Goal: Transaction & Acquisition: Purchase product/service

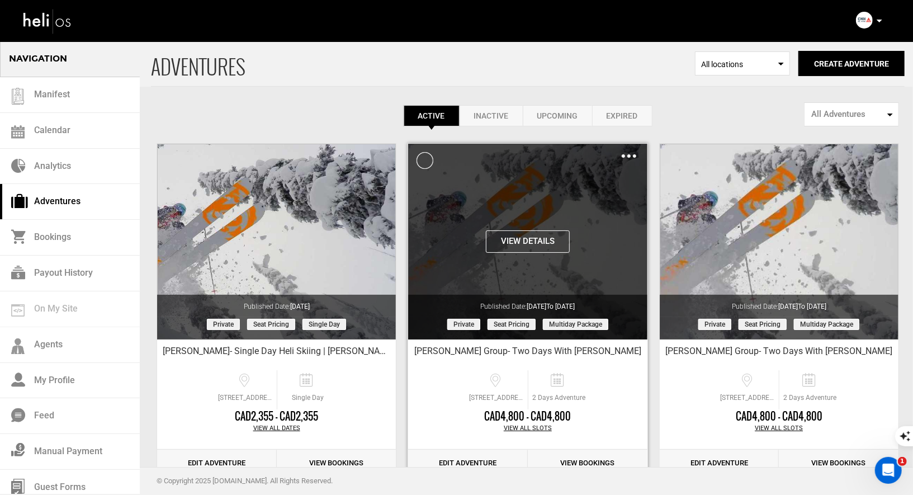
click at [626, 154] on img at bounding box center [629, 155] width 15 height 3
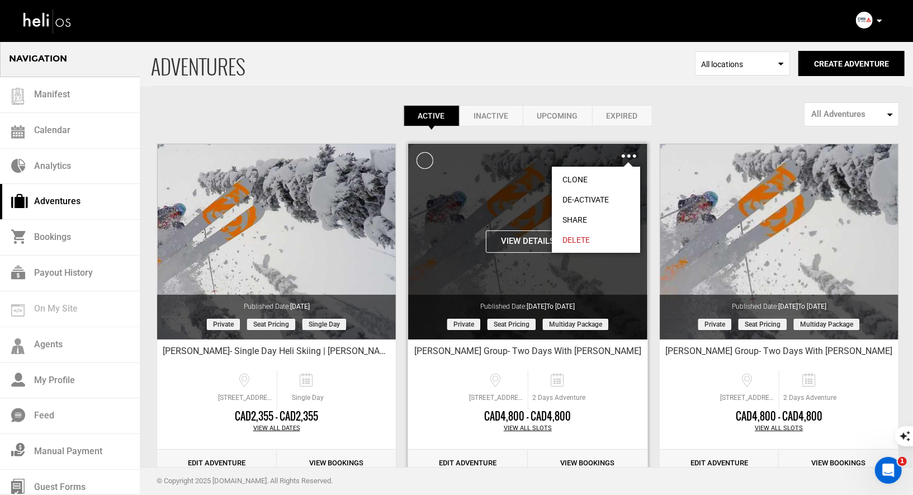
click at [574, 241] on link "Delete" at bounding box center [596, 240] width 88 height 20
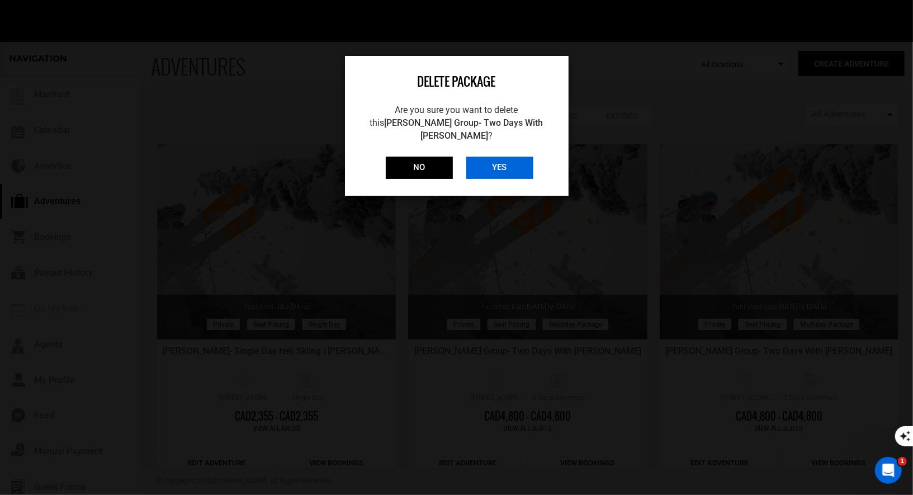
click at [491, 157] on input "YES" at bounding box center [500, 168] width 67 height 22
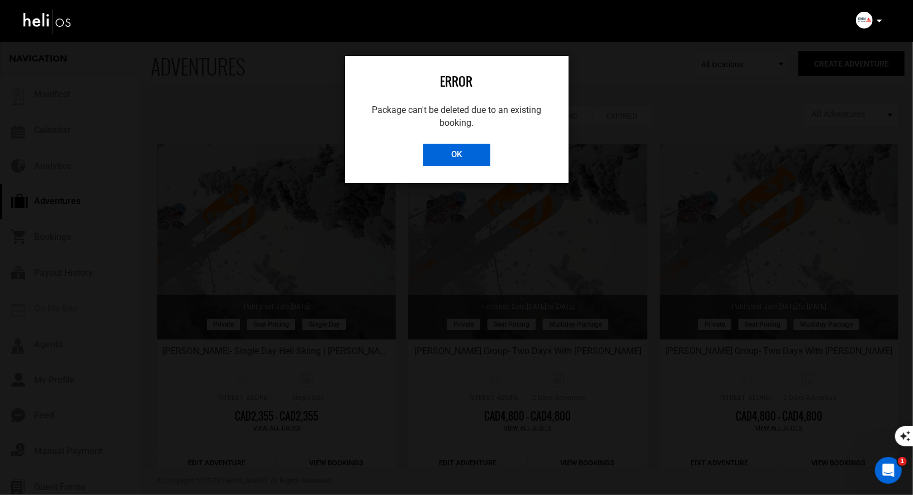
click at [466, 155] on input "OK" at bounding box center [456, 155] width 67 height 22
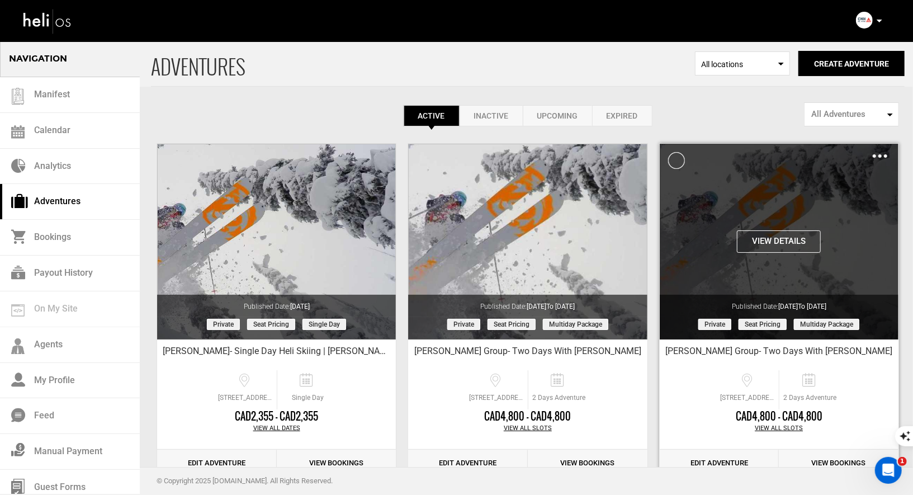
click at [882, 154] on img at bounding box center [880, 155] width 15 height 3
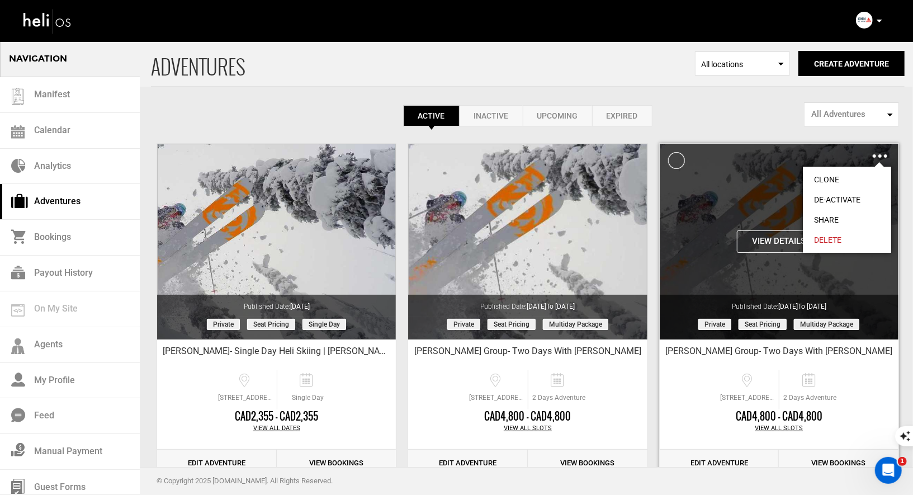
click at [823, 243] on link "Delete" at bounding box center [847, 240] width 88 height 20
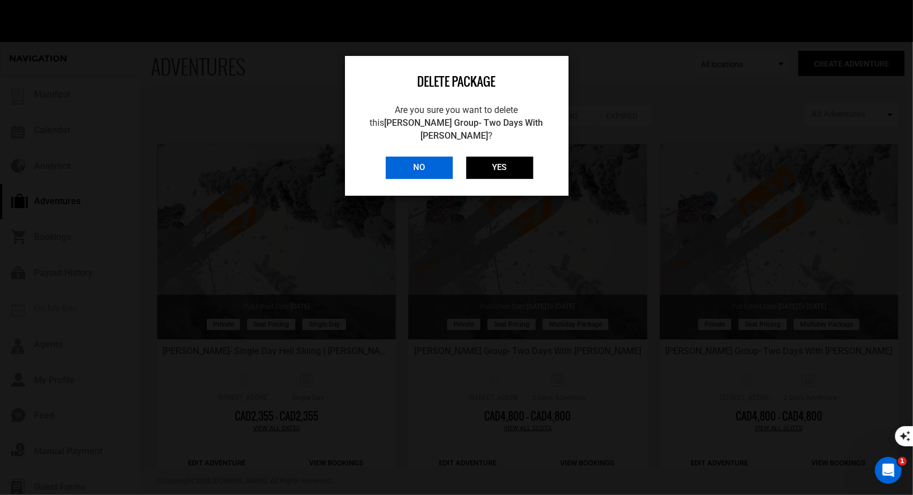
click at [425, 157] on input "NO" at bounding box center [419, 168] width 67 height 22
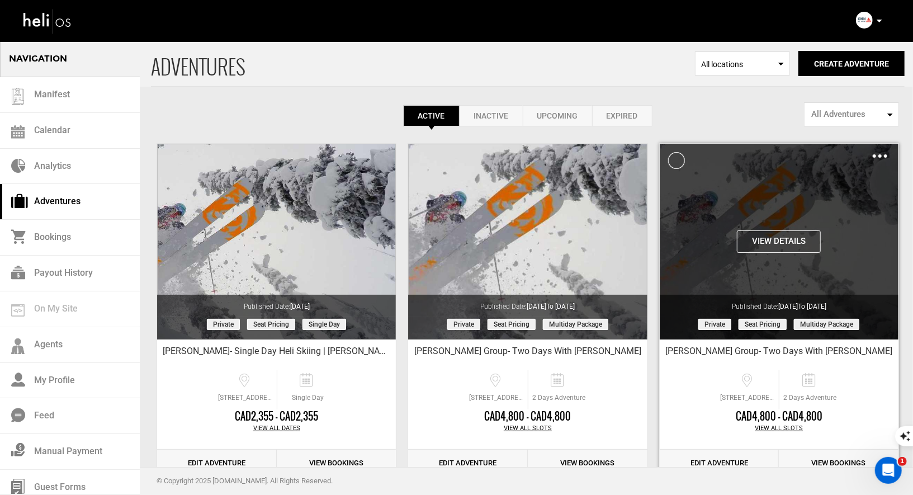
click at [875, 153] on div "Clone De-Activate Share Delete" at bounding box center [880, 155] width 15 height 13
click at [880, 154] on img at bounding box center [880, 155] width 15 height 3
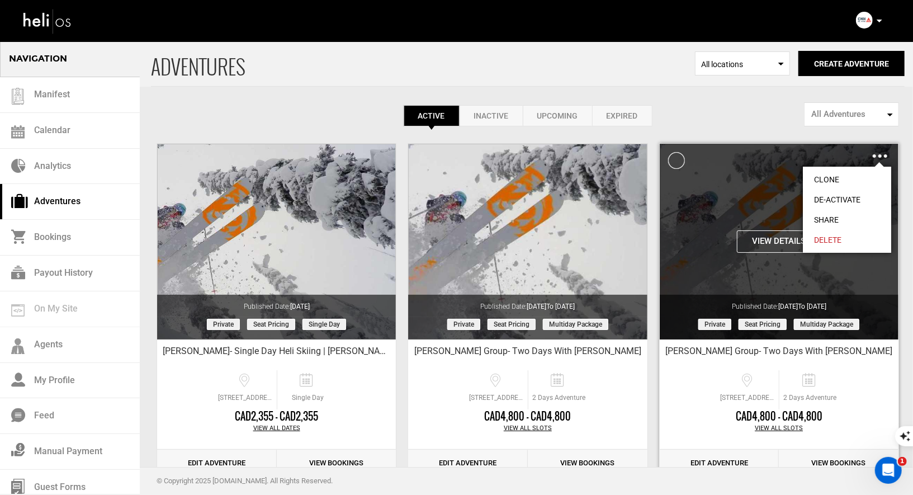
click at [822, 239] on link "Delete" at bounding box center [847, 240] width 88 height 20
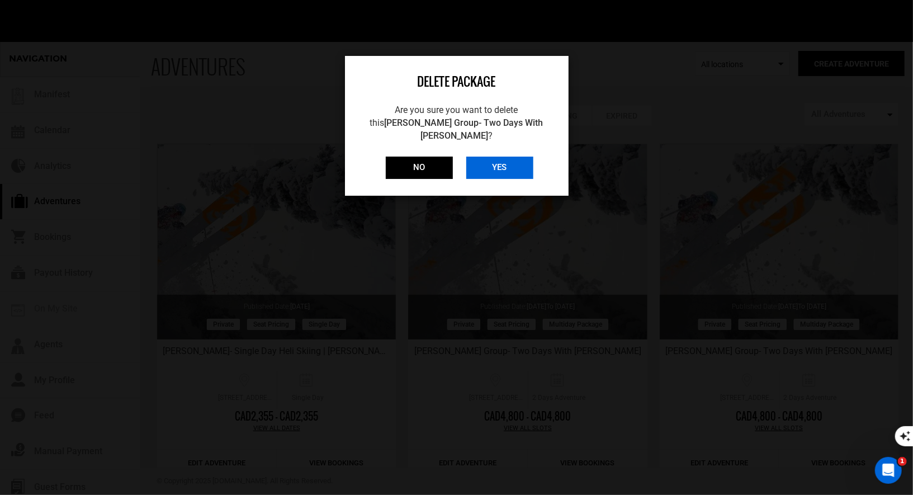
click at [489, 157] on input "YES" at bounding box center [500, 168] width 67 height 22
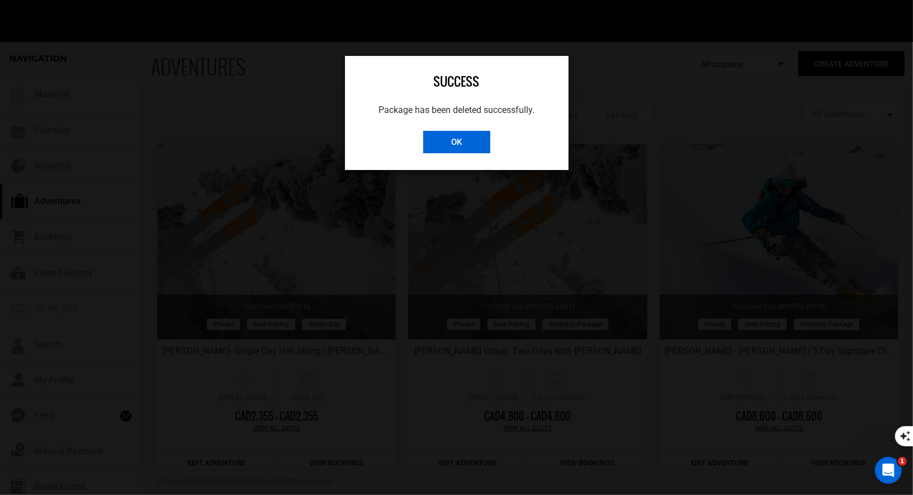
click at [454, 147] on input "OK" at bounding box center [456, 142] width 67 height 22
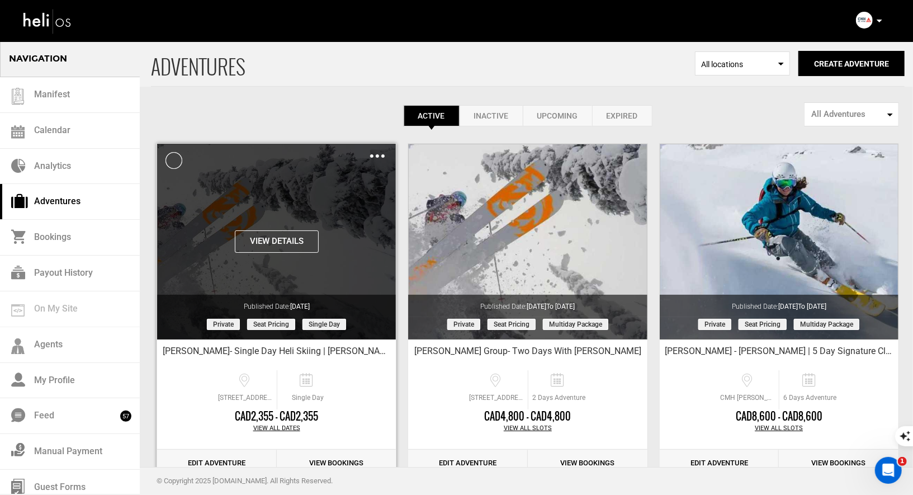
click at [378, 158] on div "Clone De-Activate Share Delete" at bounding box center [377, 155] width 15 height 13
click at [379, 157] on img at bounding box center [377, 155] width 15 height 3
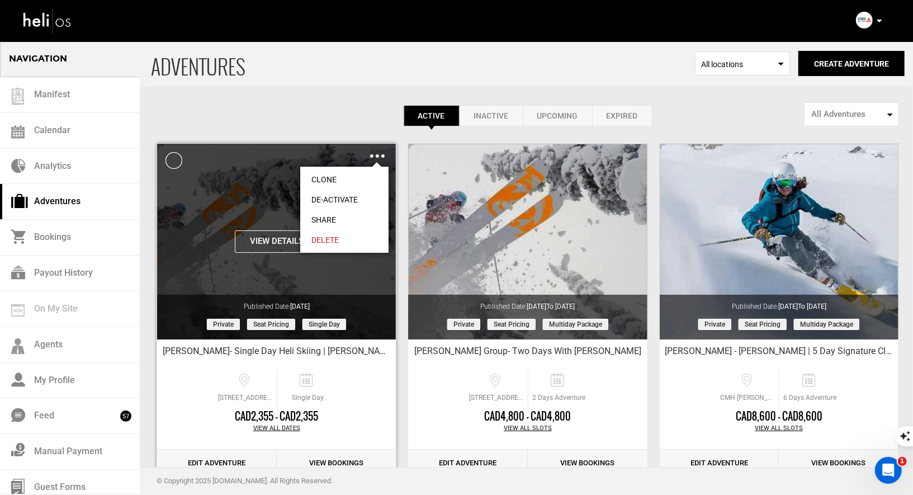
click at [327, 180] on link "Clone" at bounding box center [344, 179] width 88 height 20
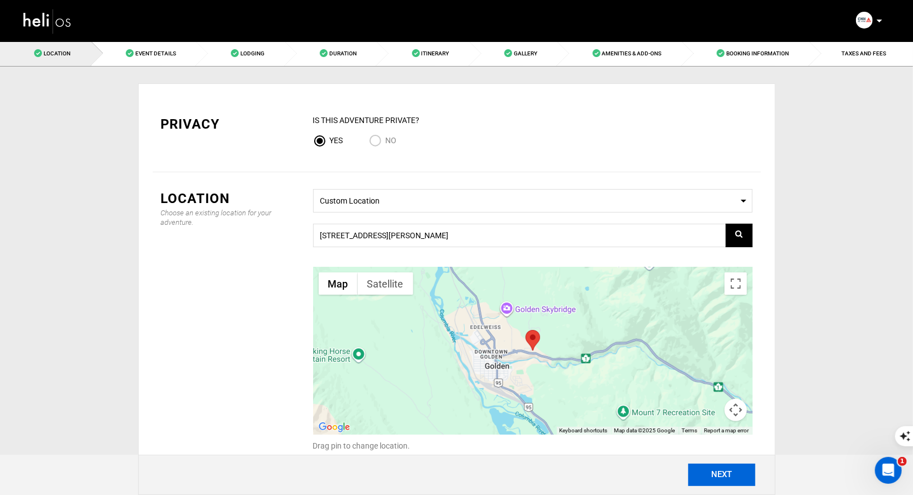
click at [713, 473] on button "NEXT" at bounding box center [722, 475] width 67 height 22
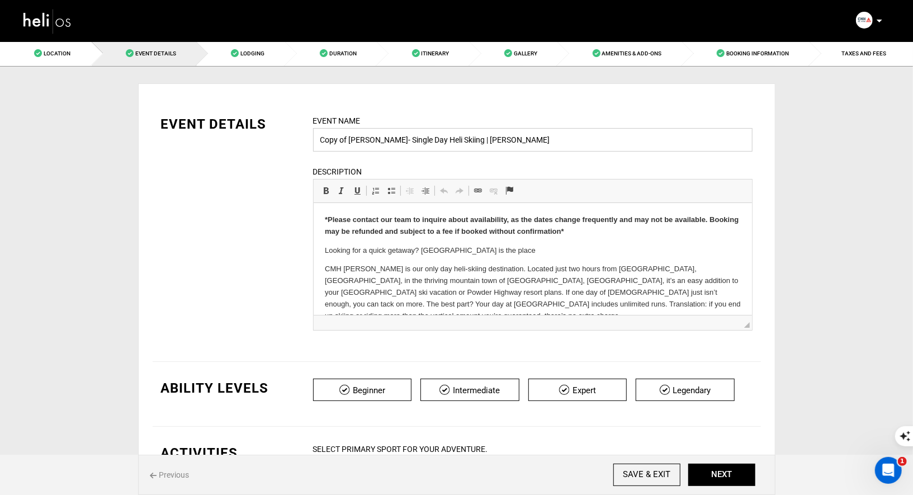
drag, startPoint x: 395, startPoint y: 140, endPoint x: 324, endPoint y: 142, distance: 71.1
click at [324, 142] on input "Copy of Mike McCabe- Single Day Heli Skiing | Purcell" at bounding box center [533, 139] width 440 height 23
click at [468, 149] on input "Single Day Heli Skiing | Purcell" at bounding box center [533, 139] width 440 height 23
click at [400, 140] on input "Single Day Heli Skiing | Purcell" at bounding box center [533, 139] width 440 height 23
click at [526, 144] on input "Single Day Heli Skiing with CMH Purcell" at bounding box center [533, 139] width 440 height 23
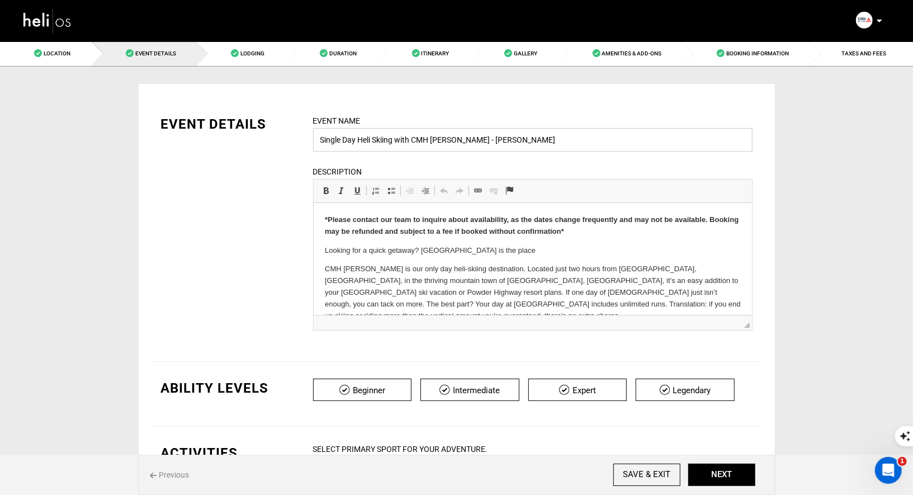
click at [473, 140] on input "Single Day Heli Skiing with CMH Purcell - MAtt Hancock" at bounding box center [533, 139] width 440 height 23
type input "Single Day Heli Skiing with CMH [PERSON_NAME] - [PERSON_NAME]"
click at [709, 167] on div "Description Rich Text Editor, editor10 Editor toolbars Basic Styles Bold Keyboa…" at bounding box center [533, 248] width 440 height 165
click at [666, 151] on div "Event Name Single Day Heli Skiing with CMH Purcell - Matt Hancock Event name ca…" at bounding box center [533, 230] width 456 height 230
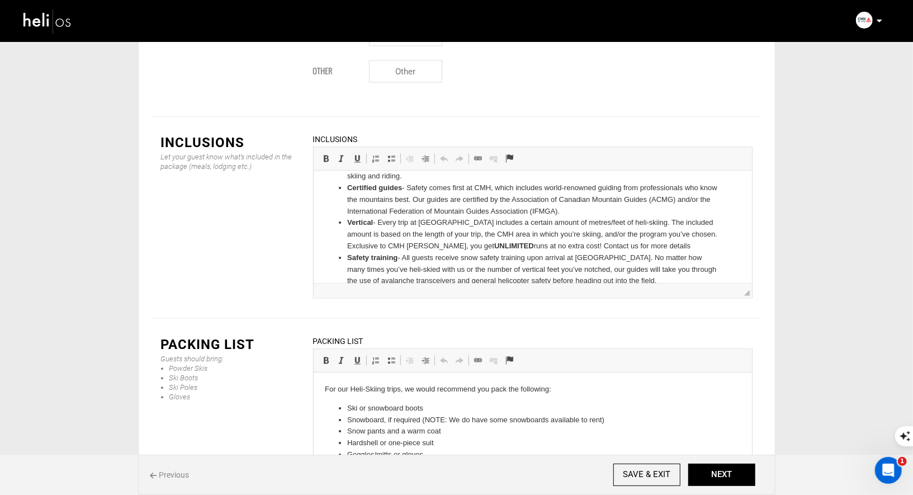
scroll to position [62, 0]
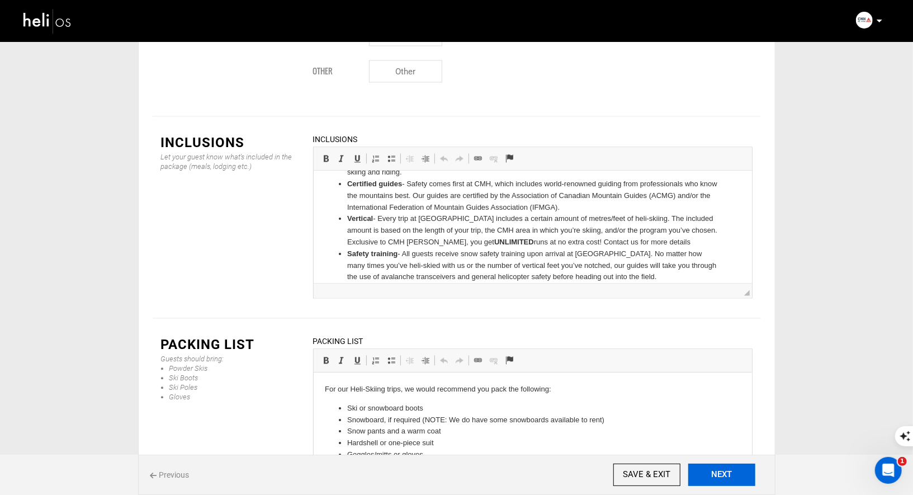
click at [721, 482] on button "NEXT" at bounding box center [722, 475] width 67 height 22
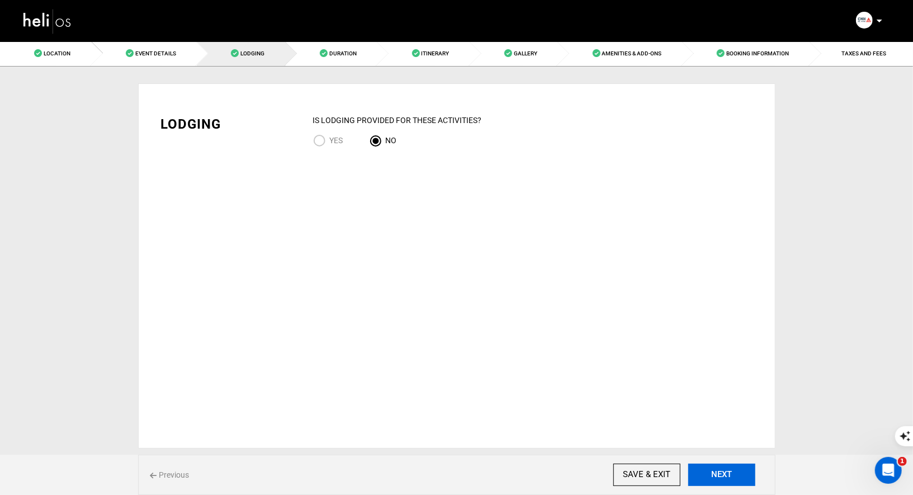
click at [721, 482] on button "NEXT" at bounding box center [722, 475] width 67 height 22
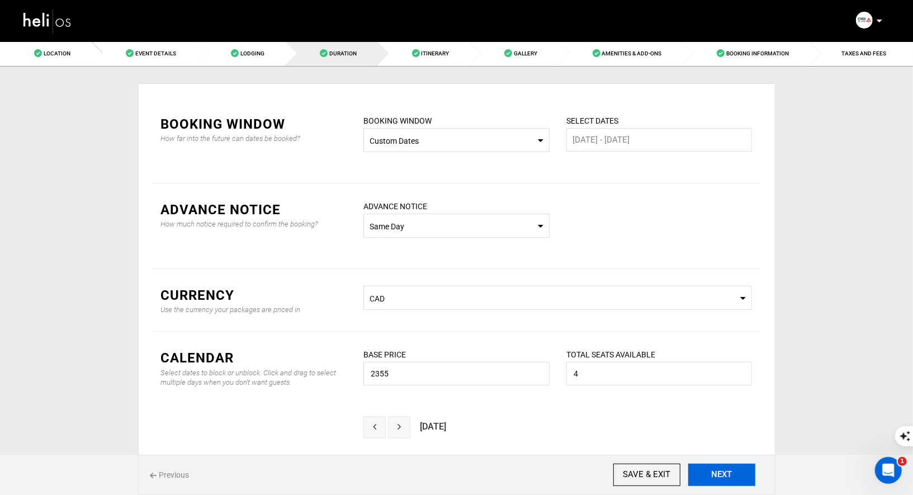
click at [723, 473] on button "NEXT" at bounding box center [722, 475] width 67 height 22
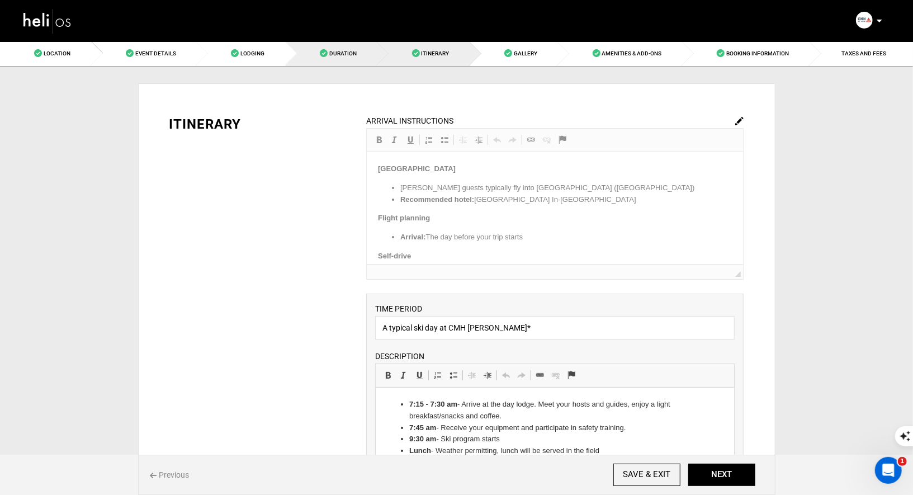
click at [323, 44] on link "Duration" at bounding box center [332, 53] width 92 height 25
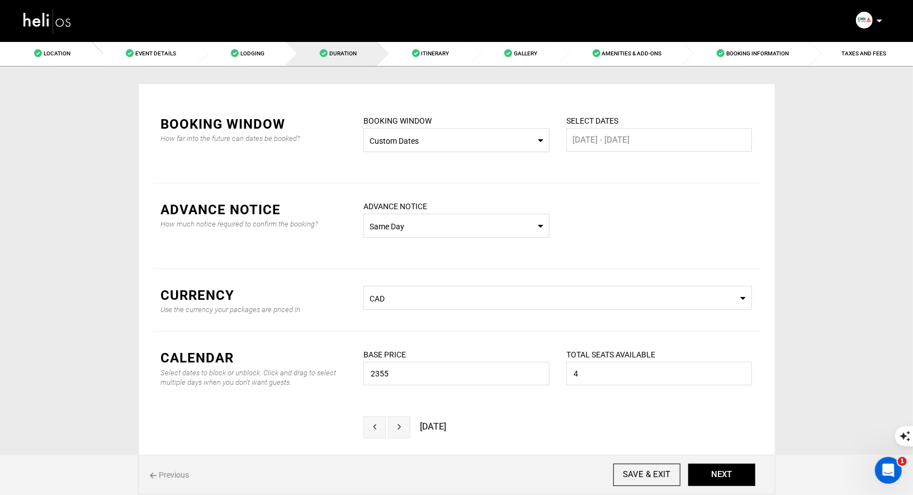
click at [600, 152] on div "SELECT DATES 23 Feb - 23 Feb Please select start and end date. Please select va…" at bounding box center [659, 140] width 203 height 51
click at [637, 138] on input "23 Feb - 23 Feb" at bounding box center [660, 139] width 186 height 23
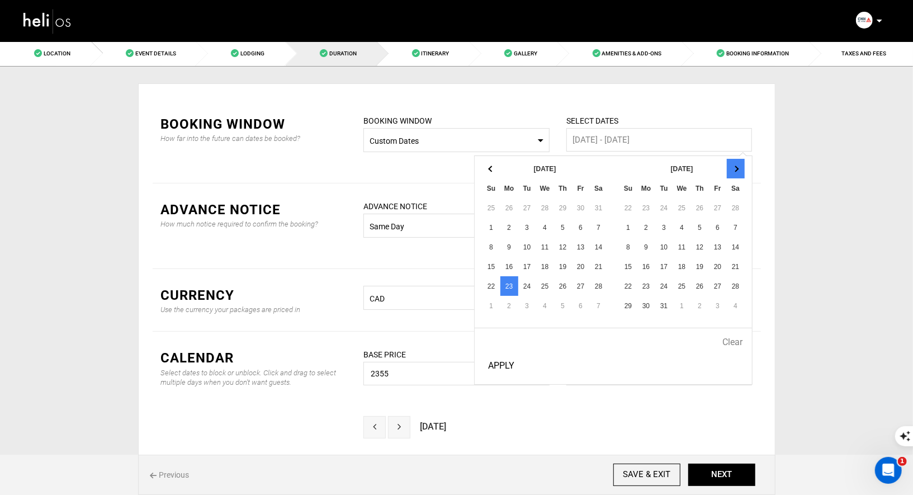
click at [738, 173] on th at bounding box center [736, 169] width 18 height 20
click at [491, 168] on span at bounding box center [491, 169] width 6 height 6
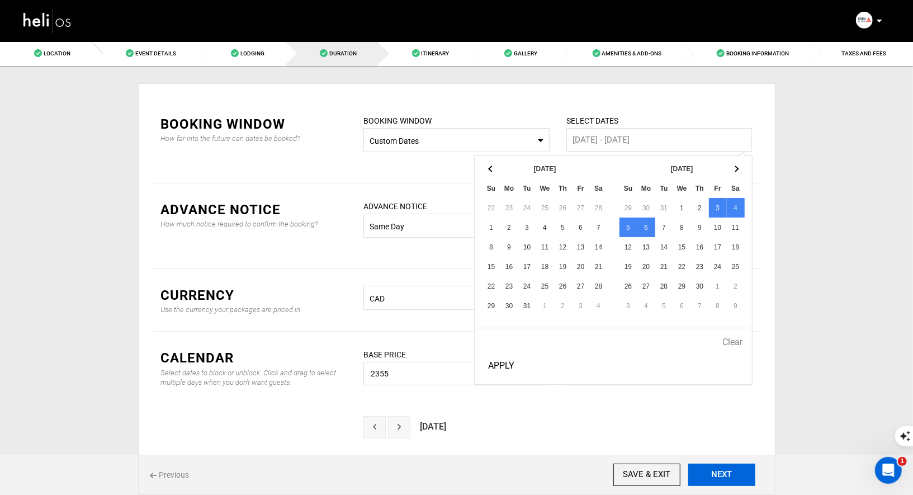
click at [722, 476] on button "NEXT" at bounding box center [722, 475] width 67 height 22
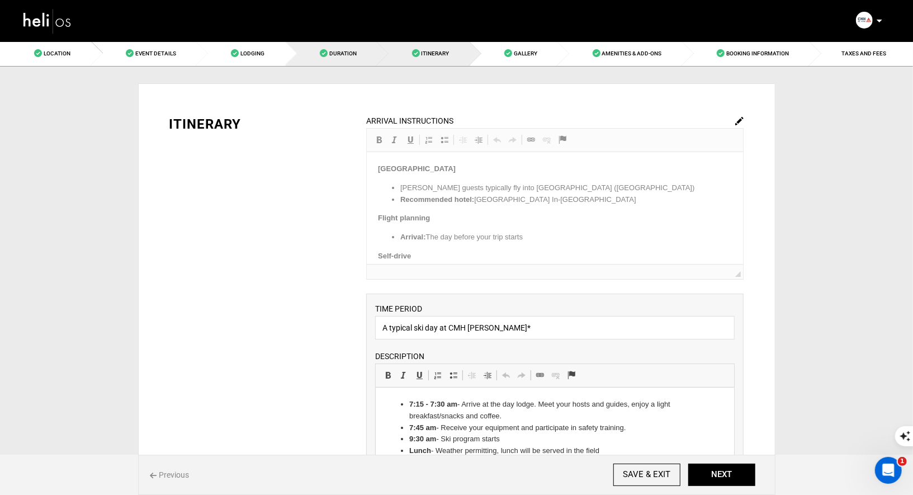
click at [347, 53] on span "Duration" at bounding box center [342, 53] width 27 height 6
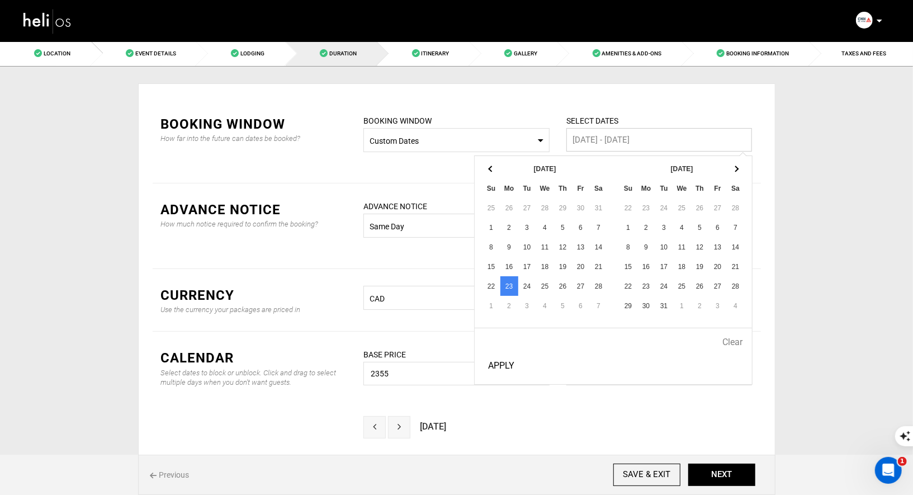
click at [624, 143] on input "23 Feb - 23 Feb" at bounding box center [660, 139] width 186 height 23
click at [740, 167] on th at bounding box center [736, 169] width 18 height 20
click at [489, 361] on button "Apply" at bounding box center [501, 366] width 35 height 28
click at [638, 140] on input "1 Apr - 6 Apr" at bounding box center [660, 139] width 186 height 23
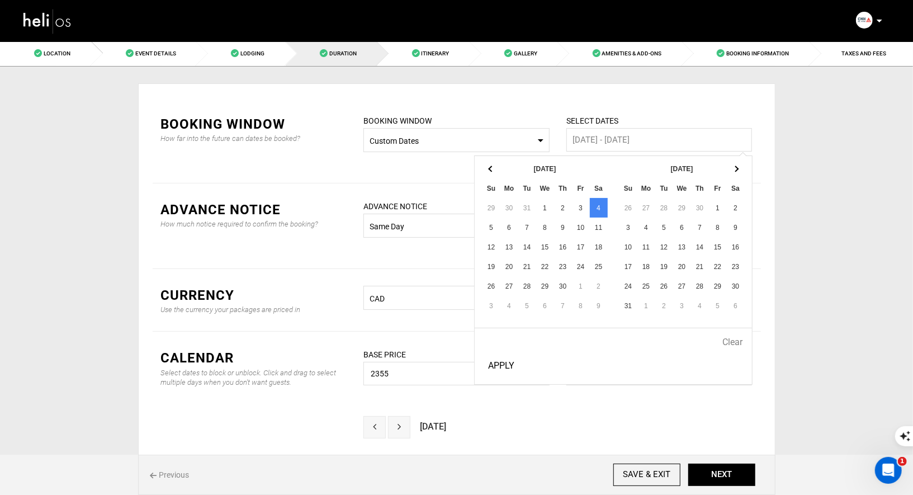
click at [488, 359] on button "Apply" at bounding box center [501, 366] width 35 height 28
type input "4 Apr - 4 Apr"
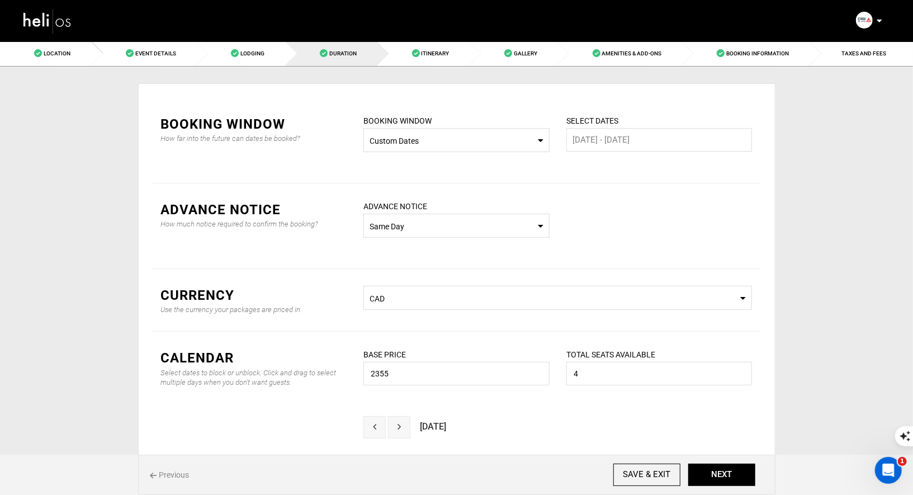
scroll to position [32, 0]
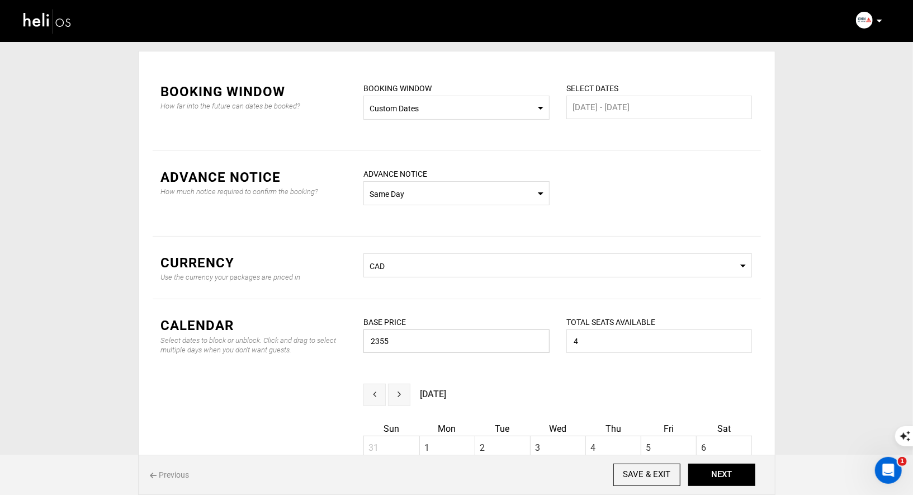
click at [453, 348] on input "2355" at bounding box center [457, 340] width 186 height 23
type input "2"
type input "1"
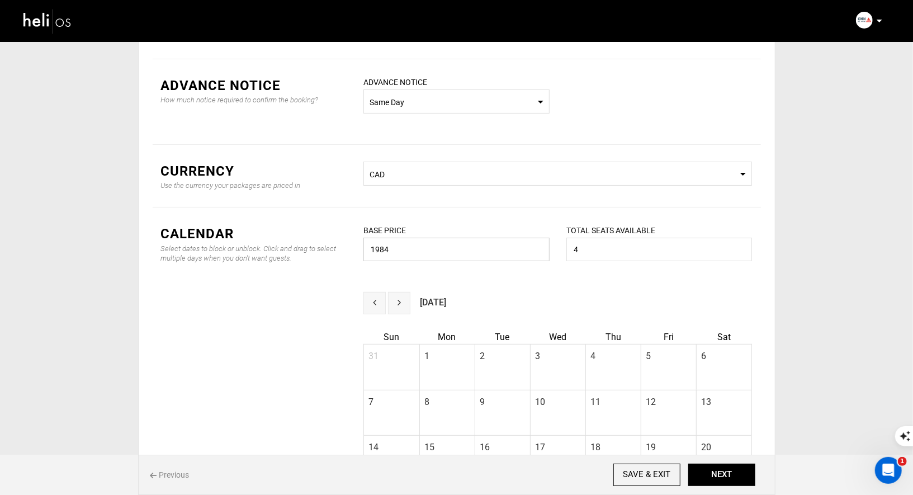
scroll to position [204, 0]
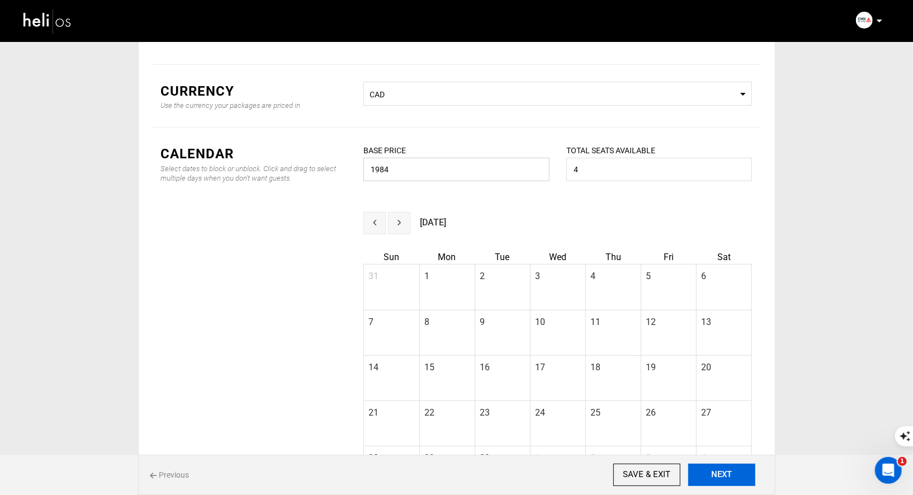
type input "1984"
click at [705, 467] on button "NEXT" at bounding box center [722, 475] width 67 height 22
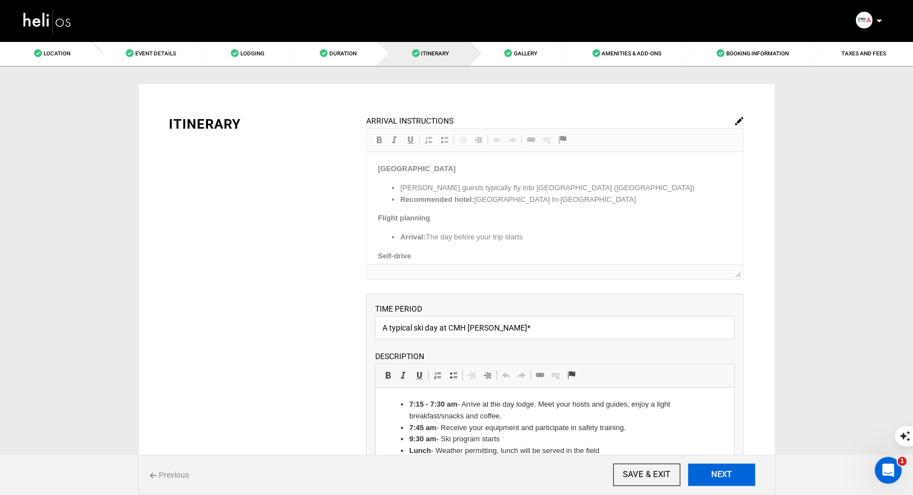
click at [705, 467] on button "NEXT" at bounding box center [722, 475] width 67 height 22
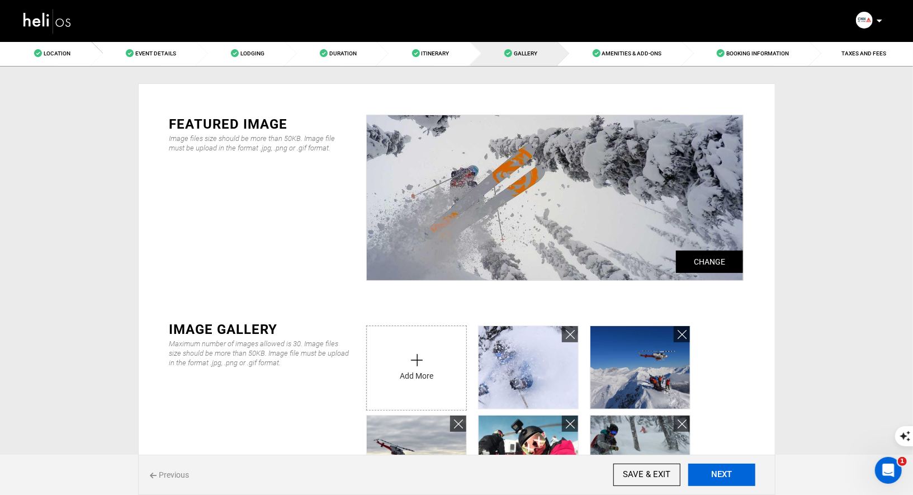
click at [705, 467] on button "NEXT" at bounding box center [722, 475] width 67 height 22
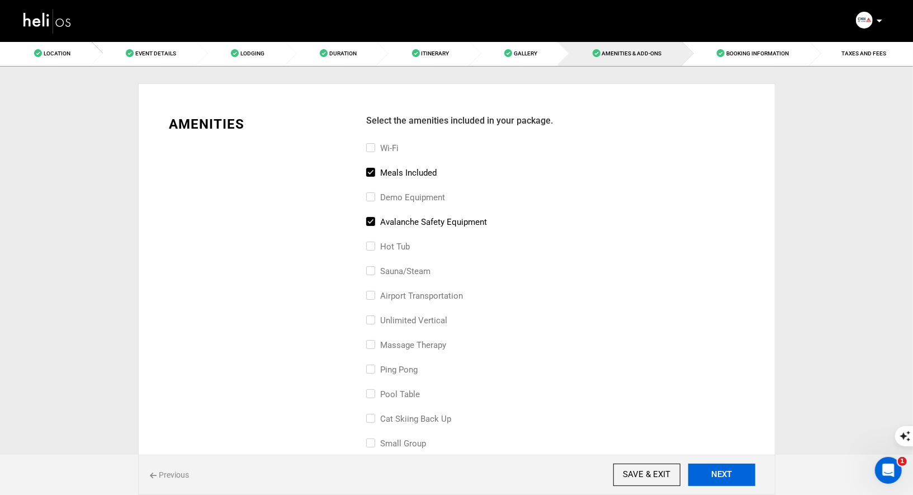
click at [705, 467] on button "NEXT" at bounding box center [722, 475] width 67 height 22
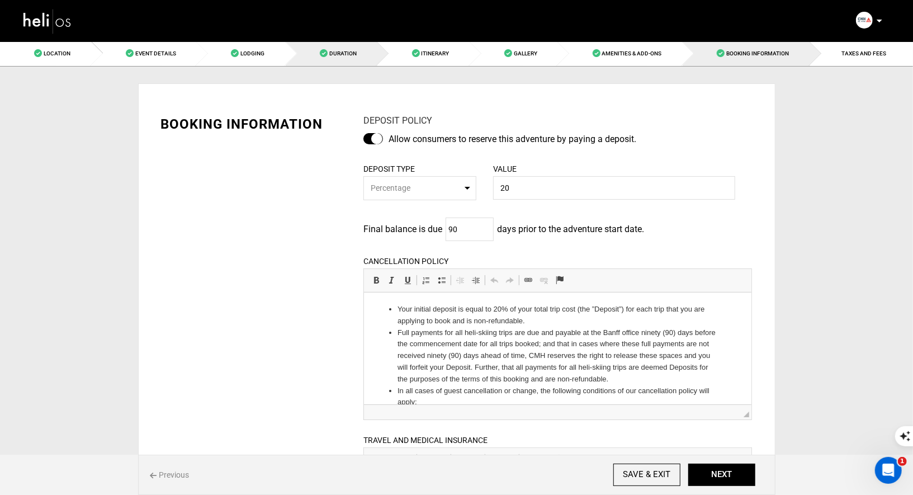
click at [337, 59] on link "Duration" at bounding box center [332, 53] width 92 height 25
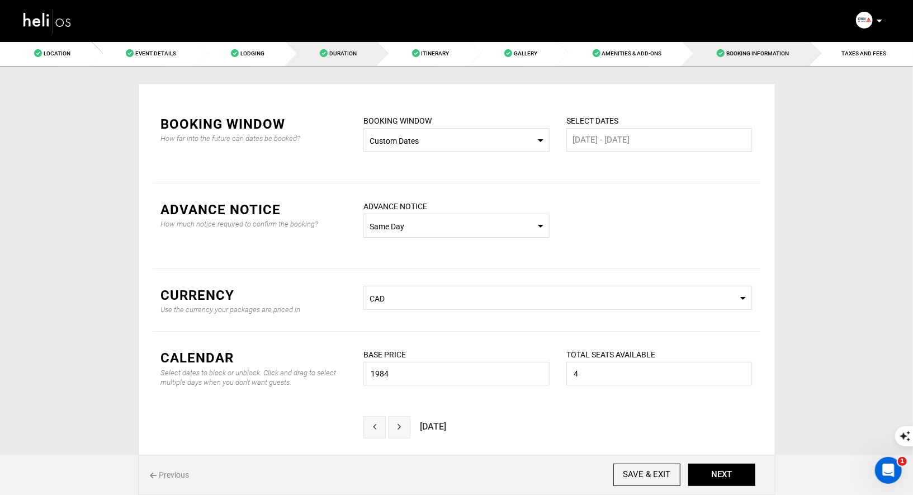
click at [749, 51] on span "Booking Information" at bounding box center [758, 53] width 63 height 6
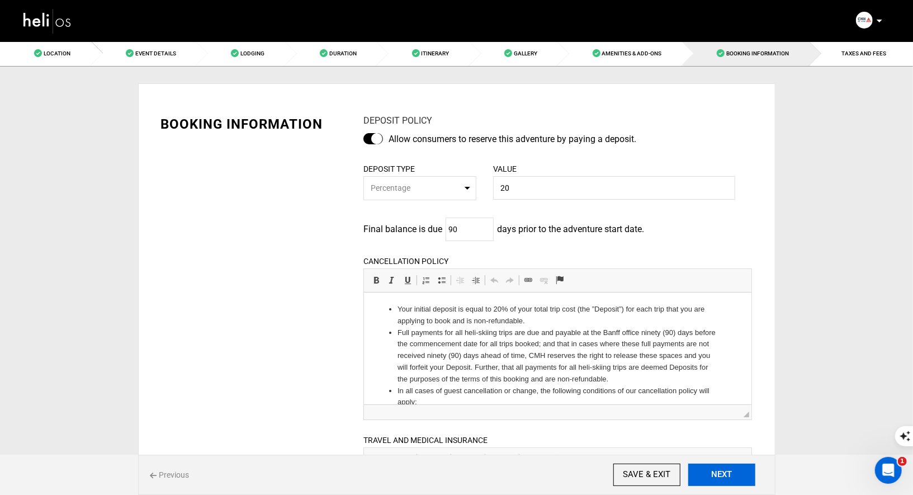
click at [729, 469] on button "NEXT" at bounding box center [722, 475] width 67 height 22
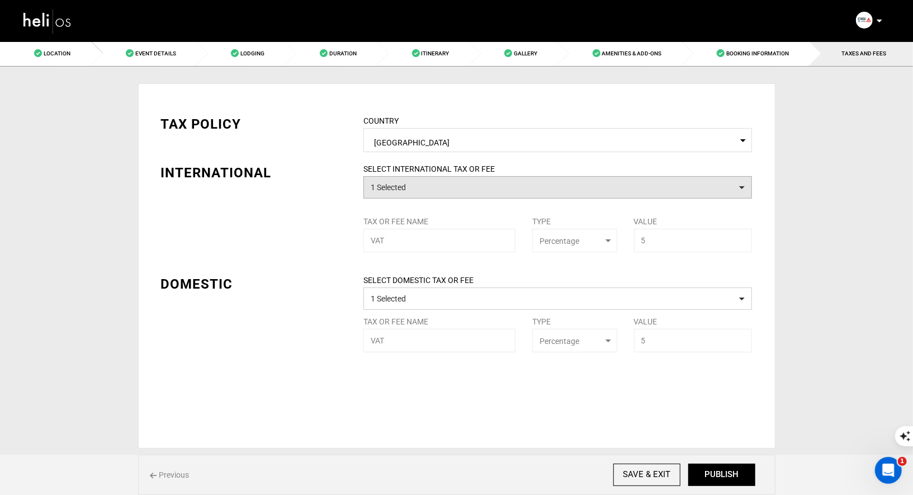
click at [558, 183] on button "1 Selected" at bounding box center [558, 187] width 389 height 22
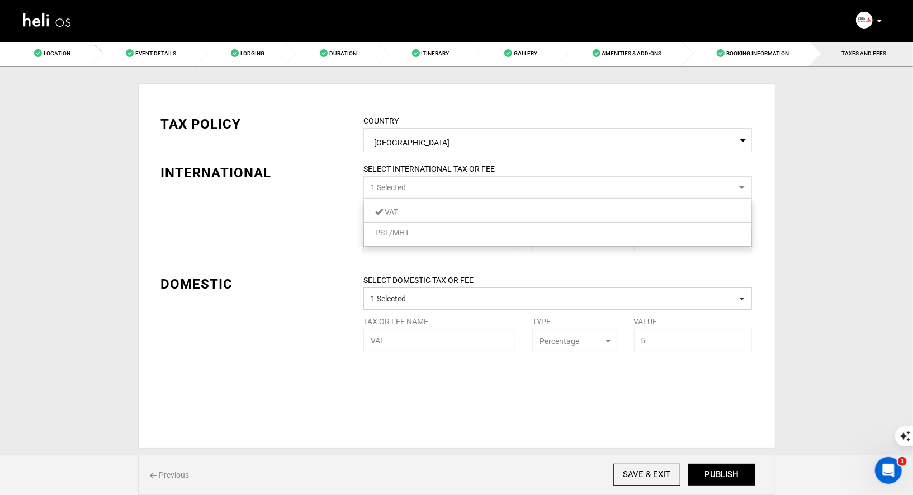
click at [328, 210] on div "TAX POLICY COUNTRY Select Country Canada Please select a country. INTERNATIONAL…" at bounding box center [457, 225] width 609 height 255
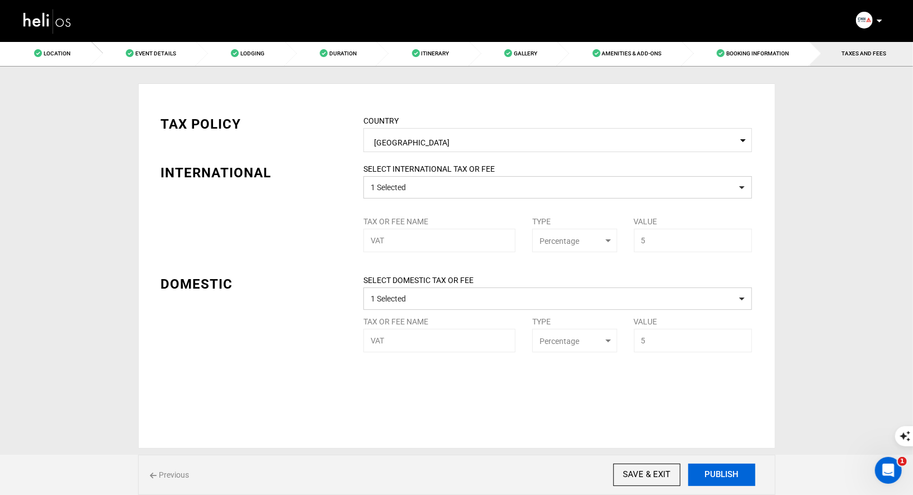
click at [717, 474] on button "PUBLISH" at bounding box center [722, 475] width 67 height 22
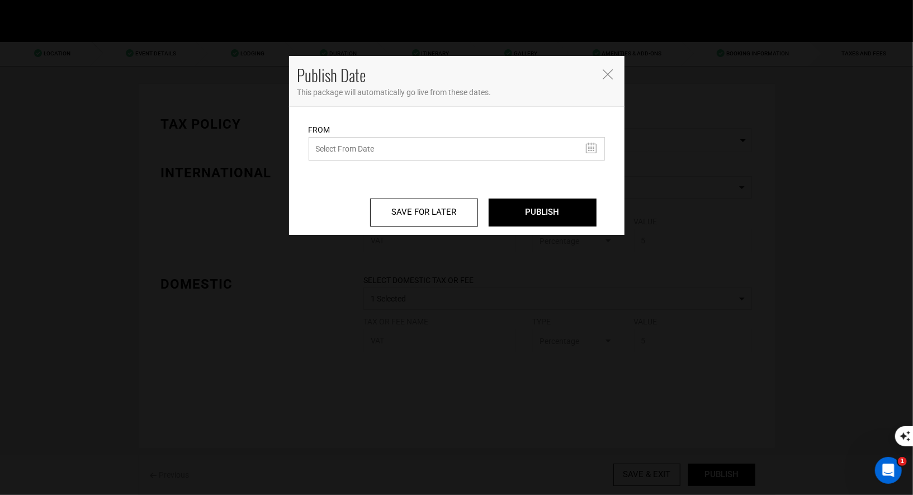
click at [421, 146] on input "text" at bounding box center [457, 148] width 296 height 23
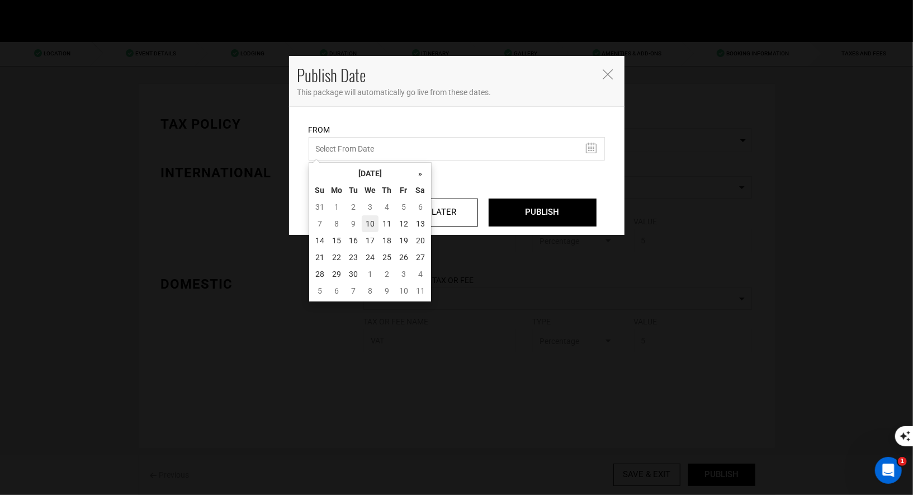
click at [370, 222] on td "10" at bounding box center [370, 223] width 17 height 17
type input "09/10/2025"
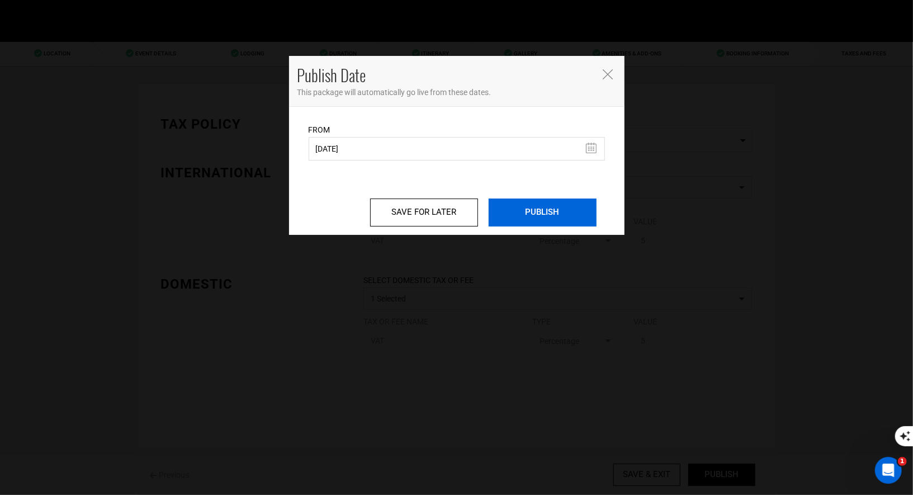
click at [535, 222] on input "PUBLISH" at bounding box center [543, 213] width 108 height 28
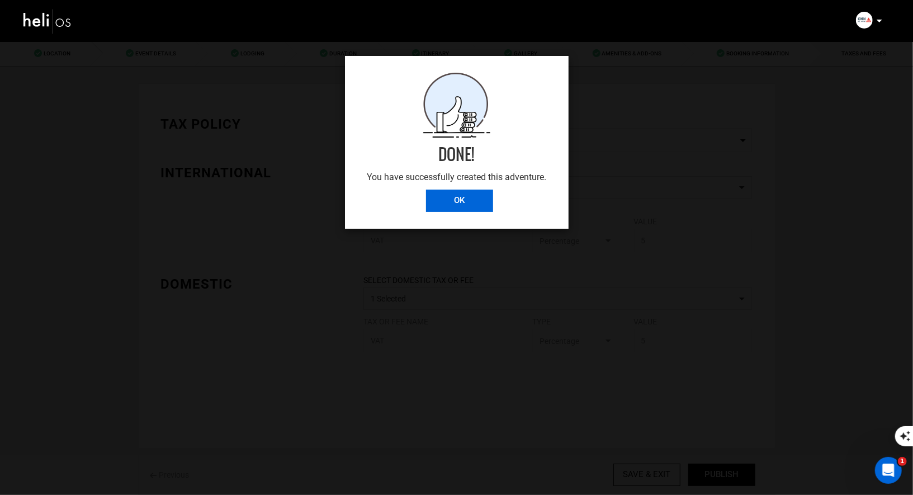
click at [463, 197] on input "OK" at bounding box center [459, 201] width 67 height 22
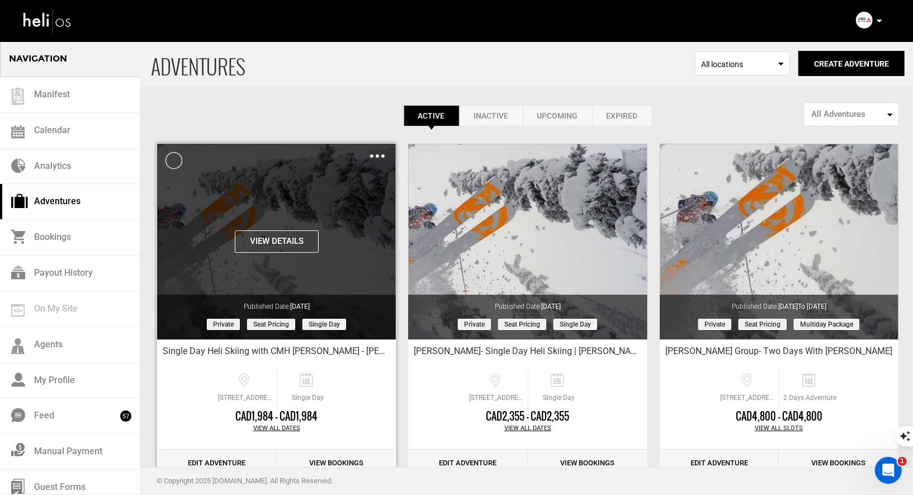
click at [373, 156] on img at bounding box center [377, 155] width 15 height 3
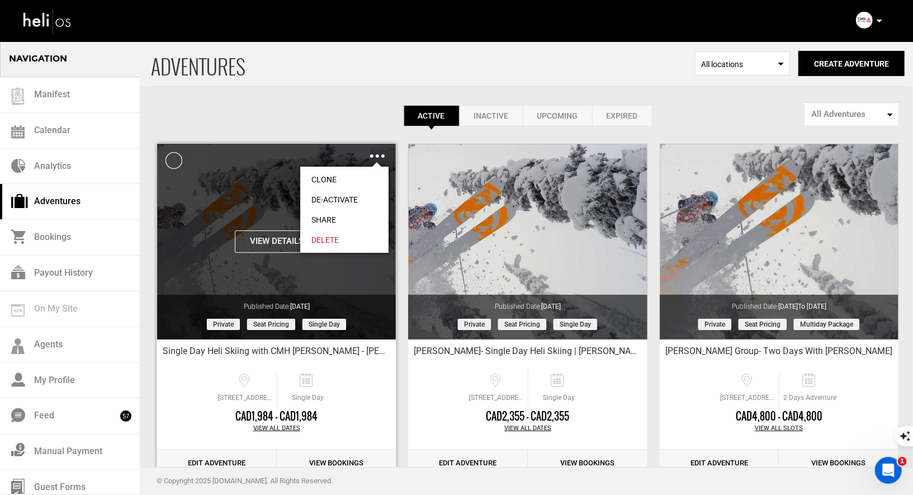
click at [322, 222] on link "Share" at bounding box center [344, 220] width 88 height 20
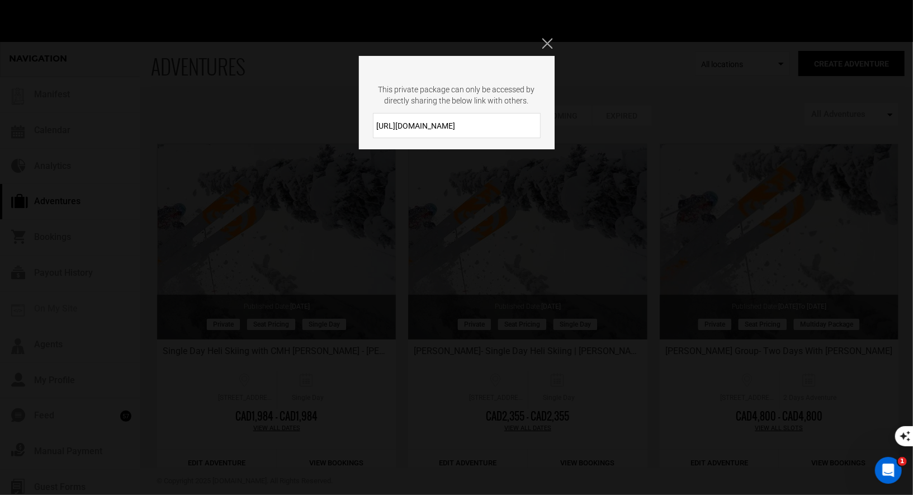
drag, startPoint x: 484, startPoint y: 131, endPoint x: 371, endPoint y: 125, distance: 113.7
click at [371, 125] on div "https://heli.life/XqOdQU" at bounding box center [457, 125] width 196 height 25
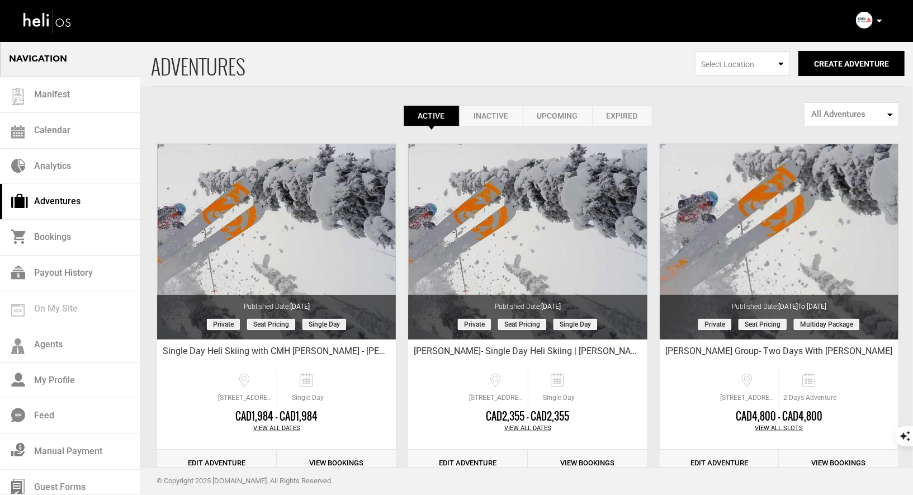
click at [882, 21] on icon at bounding box center [880, 21] width 6 height 3
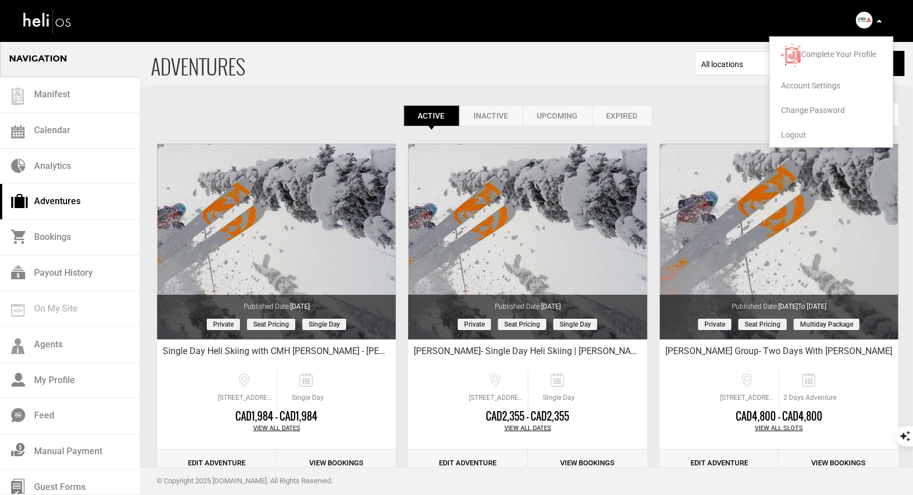
click at [804, 134] on span "Logout" at bounding box center [793, 134] width 25 height 9
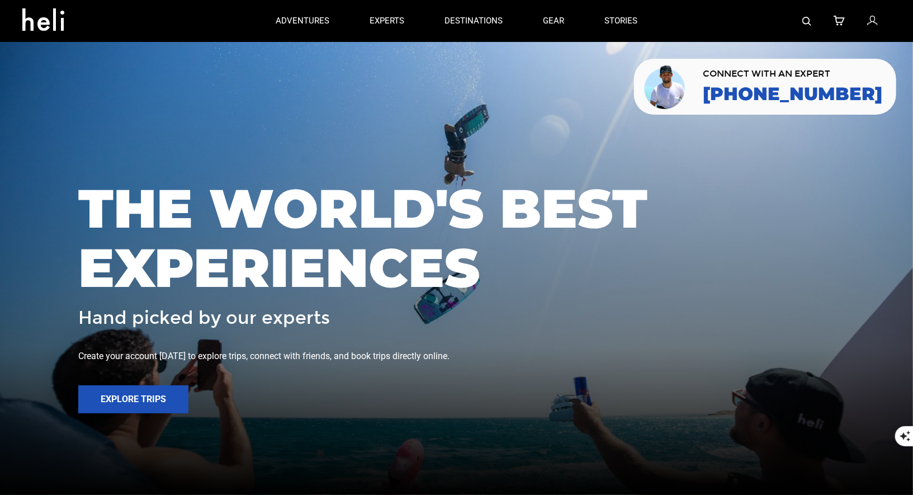
click at [802, 25] on div at bounding box center [774, 21] width 233 height 42
click at [805, 22] on img at bounding box center [807, 21] width 9 height 9
type input "Heli"
click at [805, 27] on link at bounding box center [807, 21] width 9 height 42
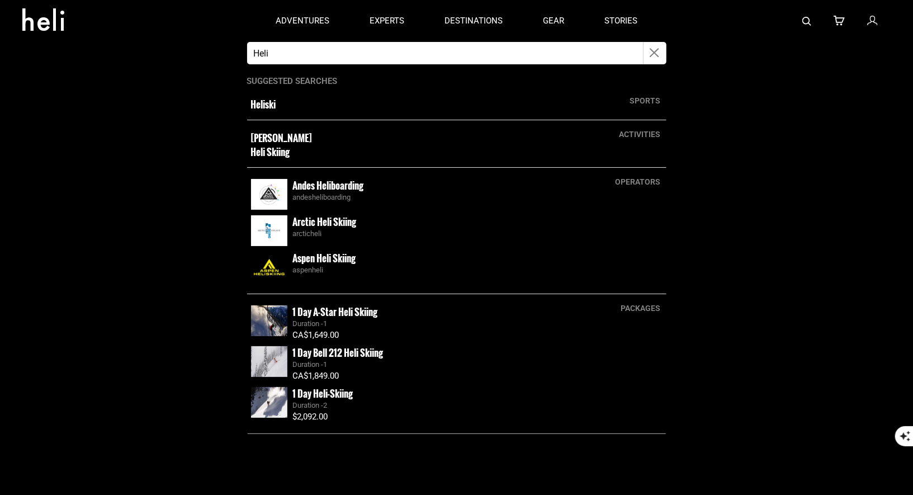
click at [658, 54] on icon "button" at bounding box center [656, 52] width 10 height 13
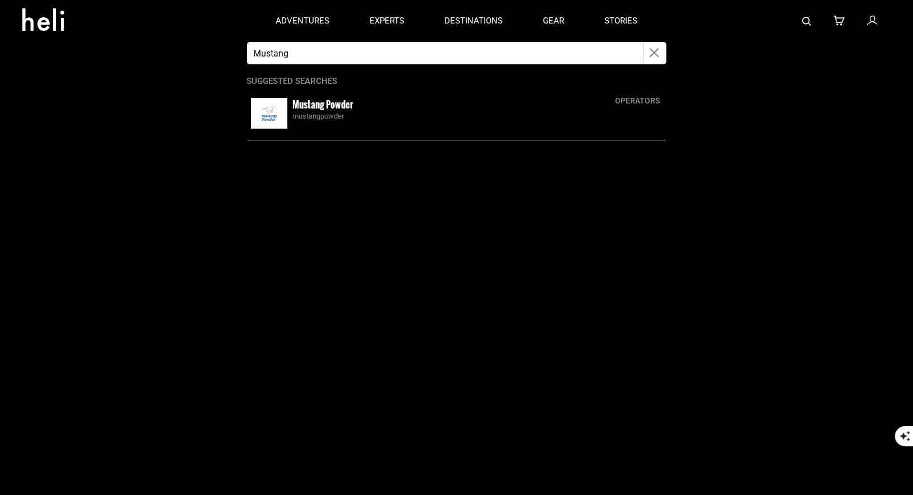
type input "Mustang"
click at [342, 105] on small "Mustang Powder" at bounding box center [323, 104] width 61 height 14
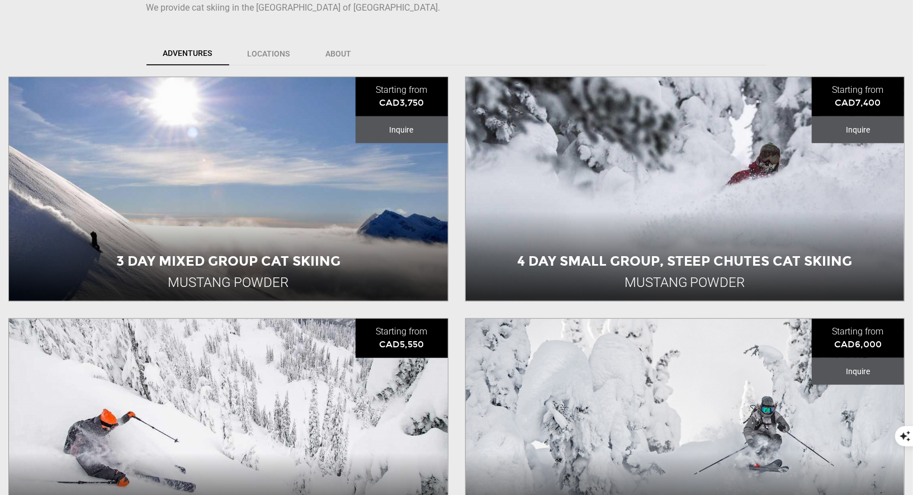
scroll to position [456, 0]
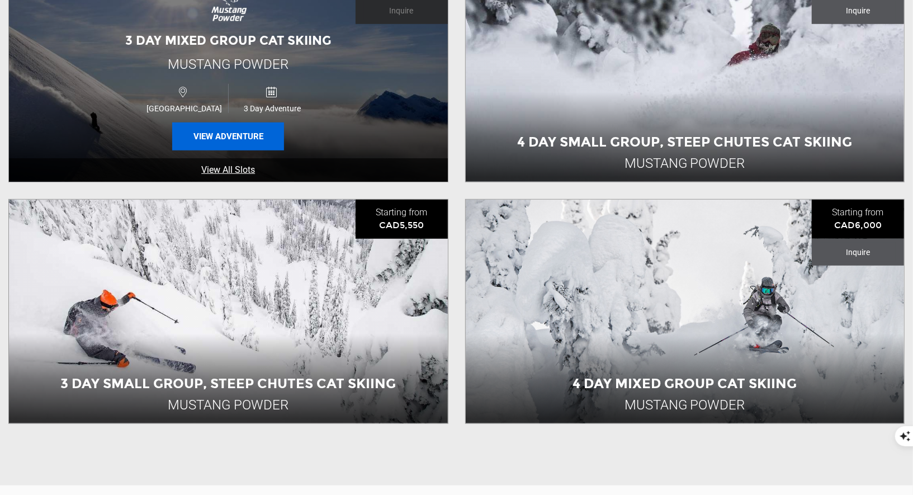
click at [232, 128] on button "View Adventure" at bounding box center [228, 137] width 112 height 28
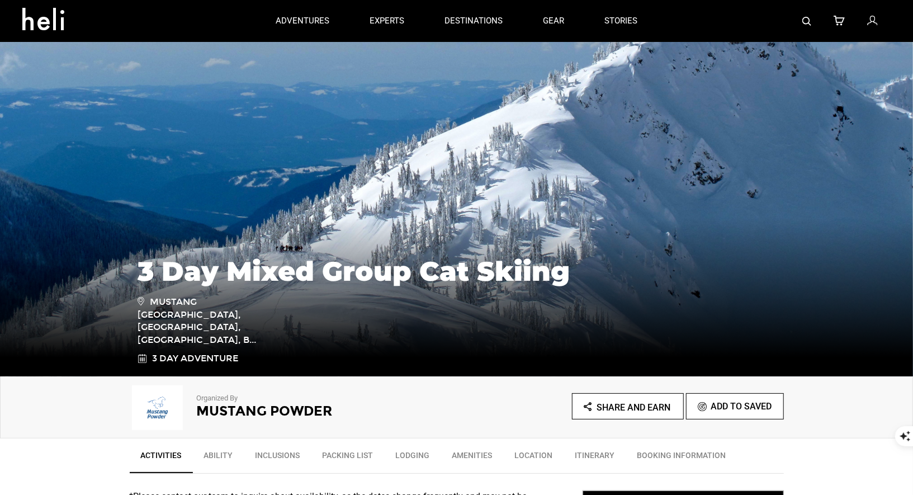
click at [805, 23] on img at bounding box center [807, 21] width 9 height 9
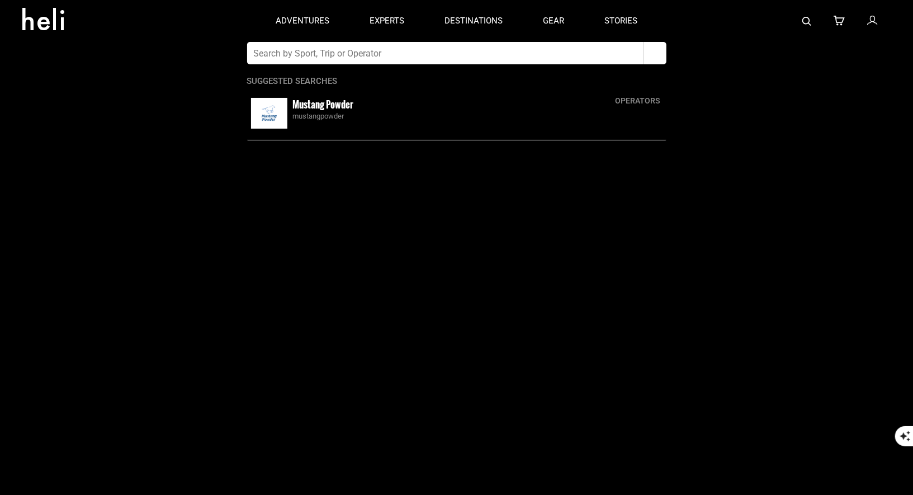
click at [448, 56] on input "text" at bounding box center [445, 53] width 397 height 22
type input "Retallack"
click at [302, 105] on small "Retallack" at bounding box center [310, 104] width 35 height 14
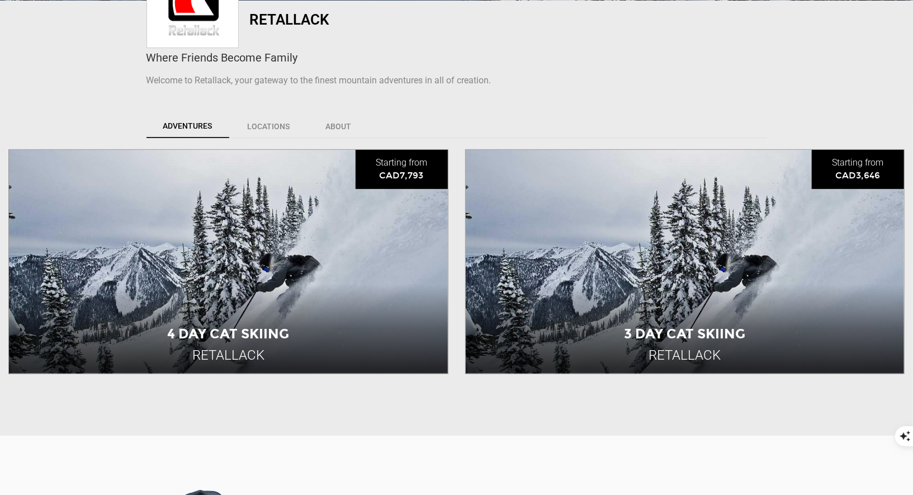
scroll to position [272, 0]
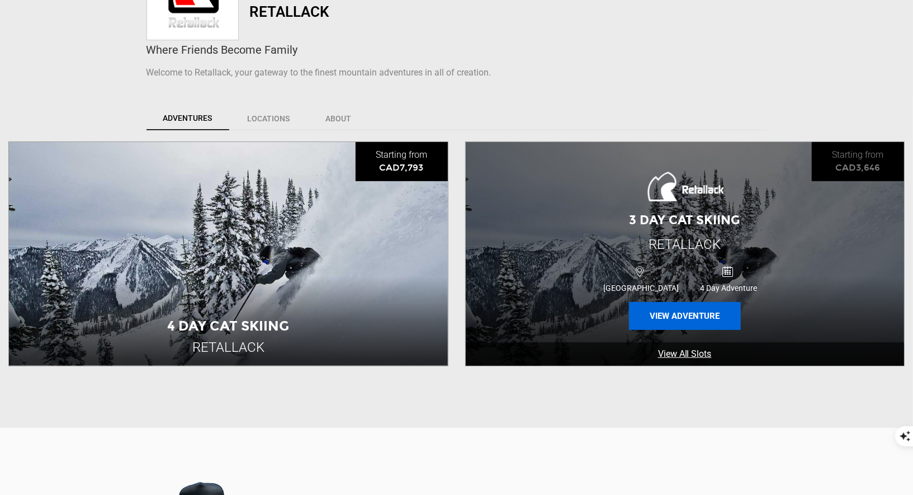
click at [687, 311] on button "View Adventure" at bounding box center [685, 316] width 112 height 28
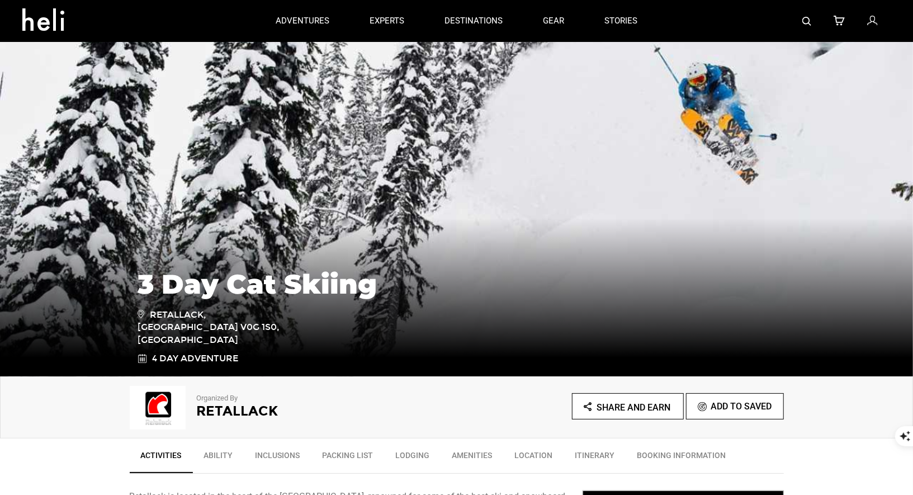
click at [217, 409] on h2 "Retallack" at bounding box center [311, 411] width 229 height 15
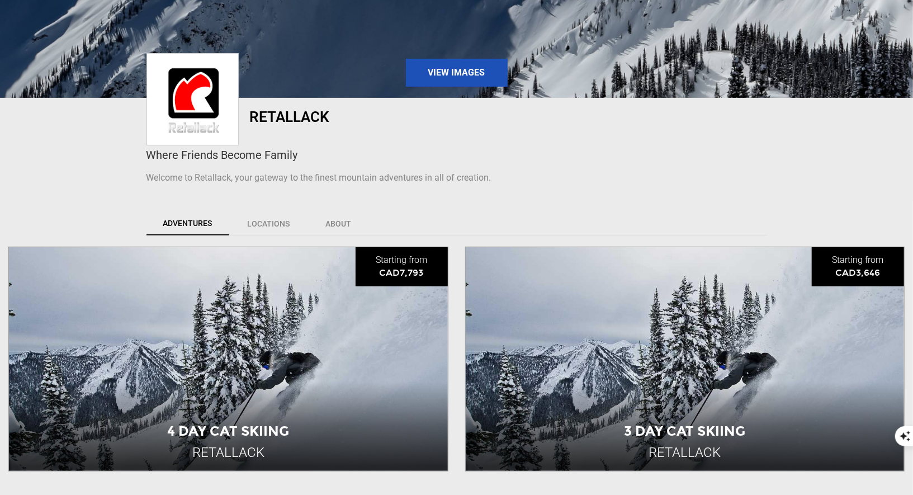
scroll to position [287, 0]
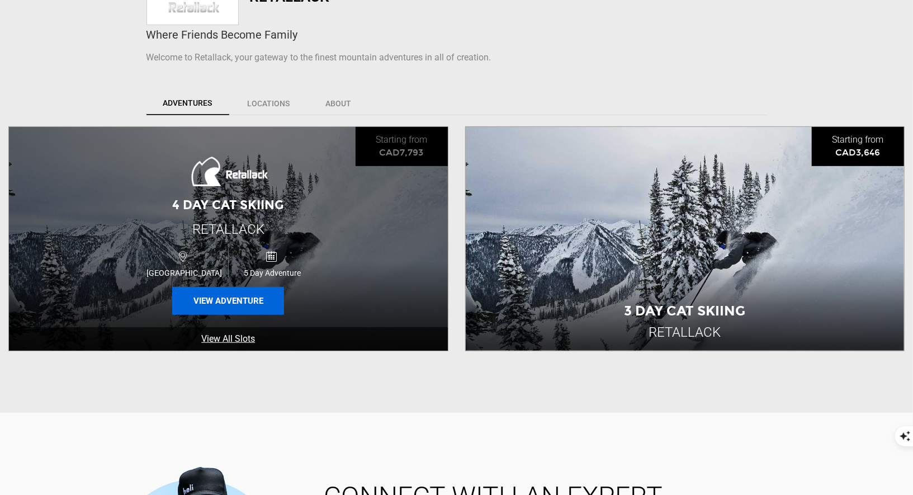
click at [238, 297] on button "View Adventure" at bounding box center [228, 301] width 112 height 28
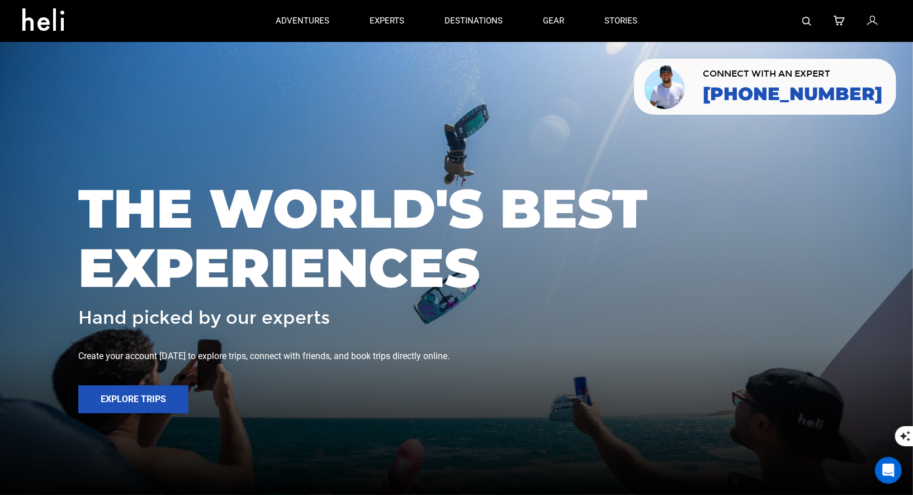
click at [810, 22] on img at bounding box center [807, 21] width 9 height 9
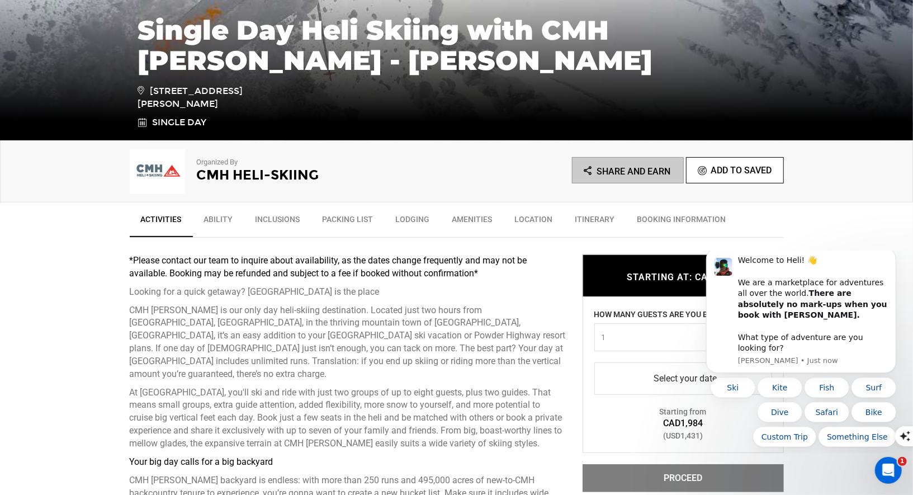
scroll to position [288, 0]
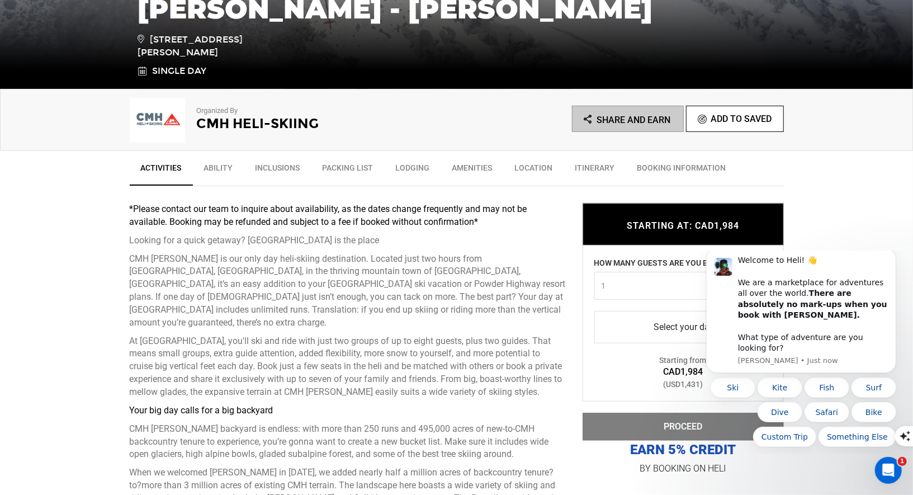
click at [661, 303] on div "HOW MANY GUESTS ARE YOU BOOKING FOR 1 0 1 2 3 4 0 1 2 3 4" at bounding box center [683, 278] width 200 height 65
click at [660, 329] on span "select" at bounding box center [684, 327] width 160 height 18
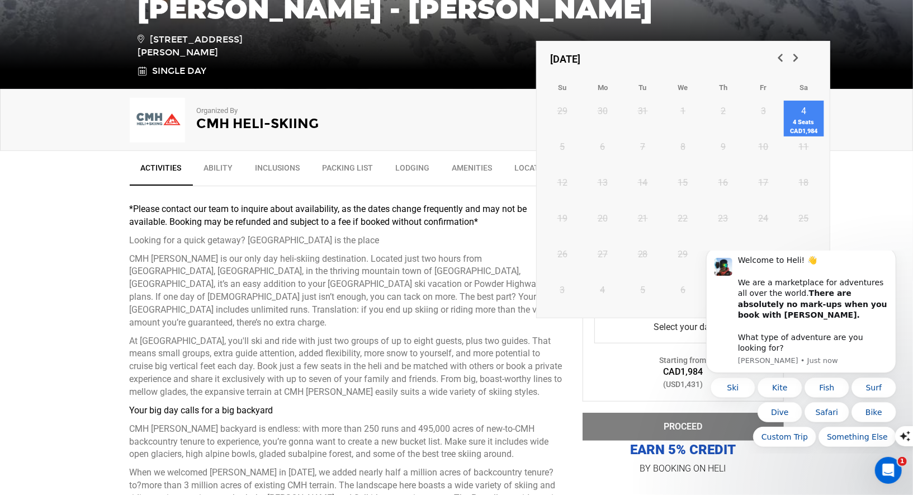
click at [799, 110] on link "4 4 Seats CAD1,984" at bounding box center [804, 119] width 40 height 36
type input "4 April 2026"
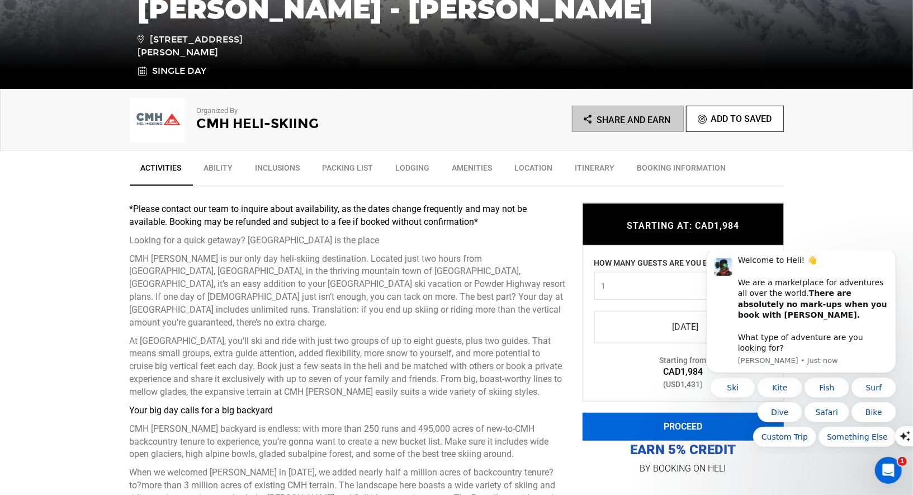
click at [659, 432] on button "PROCEED" at bounding box center [683, 427] width 201 height 28
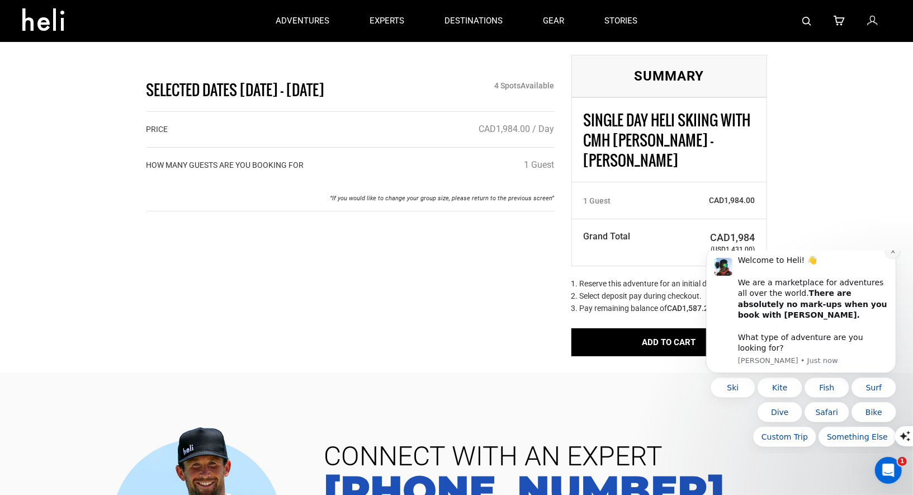
click at [892, 254] on icon "Dismiss notification" at bounding box center [893, 251] width 6 height 6
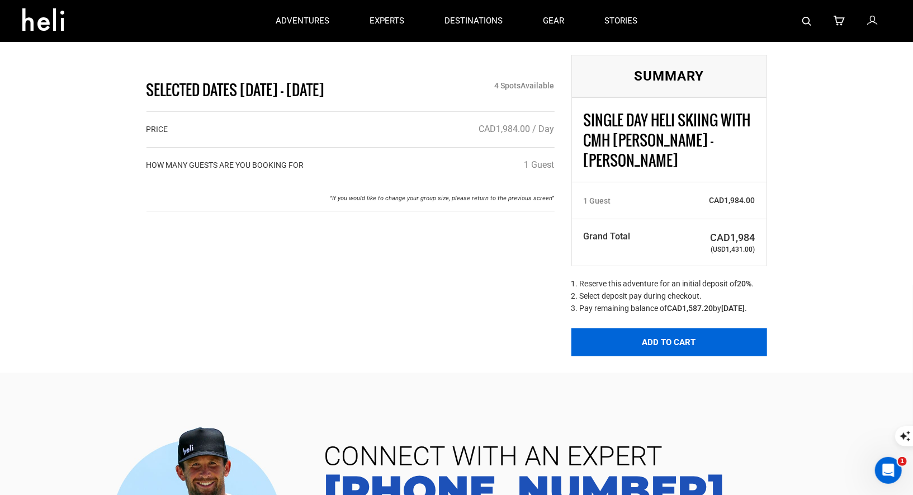
click at [685, 350] on button "Add to Cart" at bounding box center [670, 342] width 196 height 28
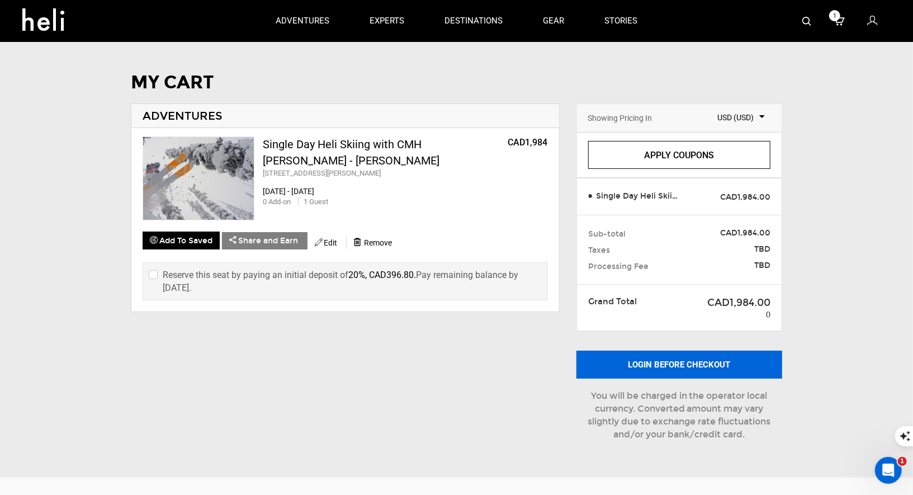
click at [690, 370] on button "Login before checkout" at bounding box center [680, 365] width 206 height 28
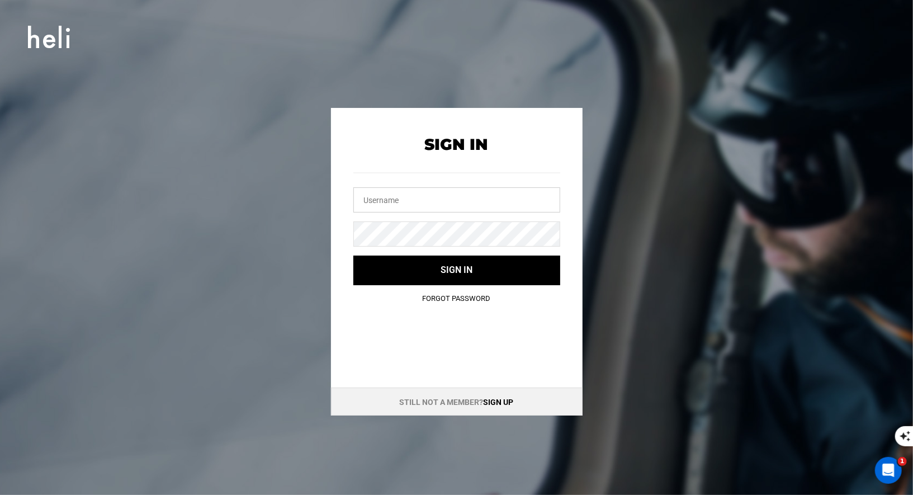
type input "[EMAIL_ADDRESS][DOMAIN_NAME]"
drag, startPoint x: 444, startPoint y: 203, endPoint x: 326, endPoint y: 182, distance: 120.4
click at [327, 183] on div "Sign In vallenevado@heli.life Sign in Forgot Password Still not a member? Sign …" at bounding box center [456, 262] width 503 height 308
click at [314, 222] on div "Sign In Sign in Forgot Password Still not a member? Sign up" at bounding box center [456, 262] width 503 height 308
click at [293, 273] on div "Sign In Sign in Forgot Password Still not a member? Sign up" at bounding box center [456, 262] width 503 height 308
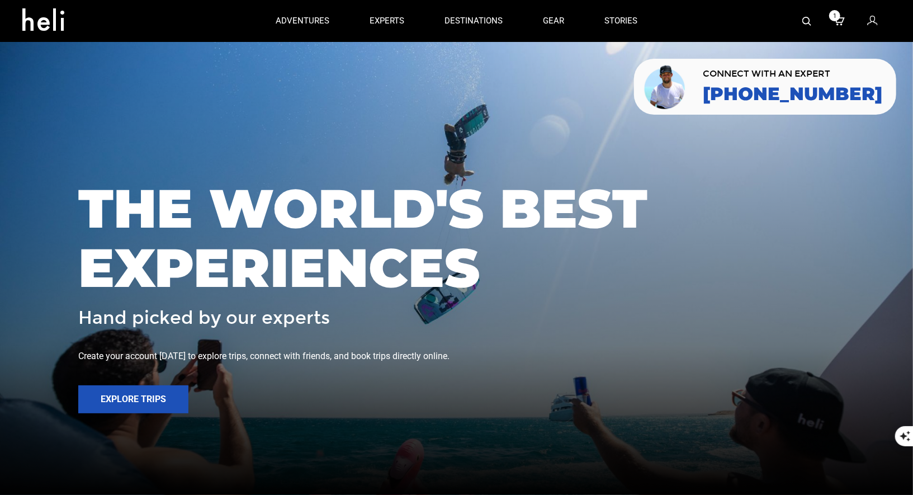
click at [842, 20] on icon at bounding box center [839, 21] width 11 height 15
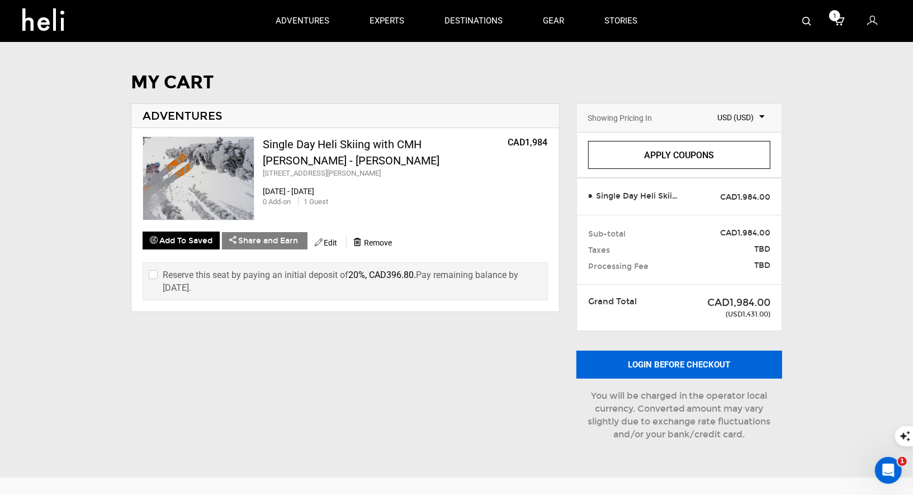
click at [624, 359] on button "Login before checkout" at bounding box center [680, 365] width 206 height 28
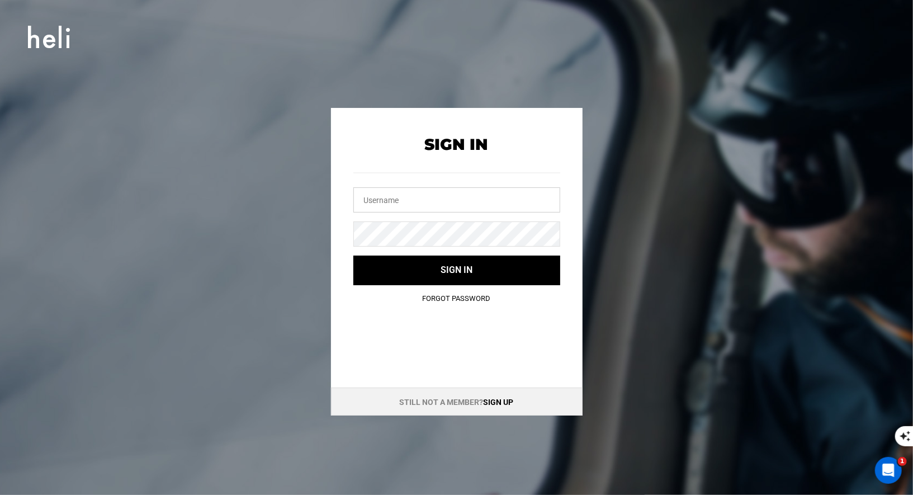
type input "[EMAIL_ADDRESS][DOMAIN_NAME]"
click at [501, 398] on link "Sign up" at bounding box center [499, 402] width 30 height 9
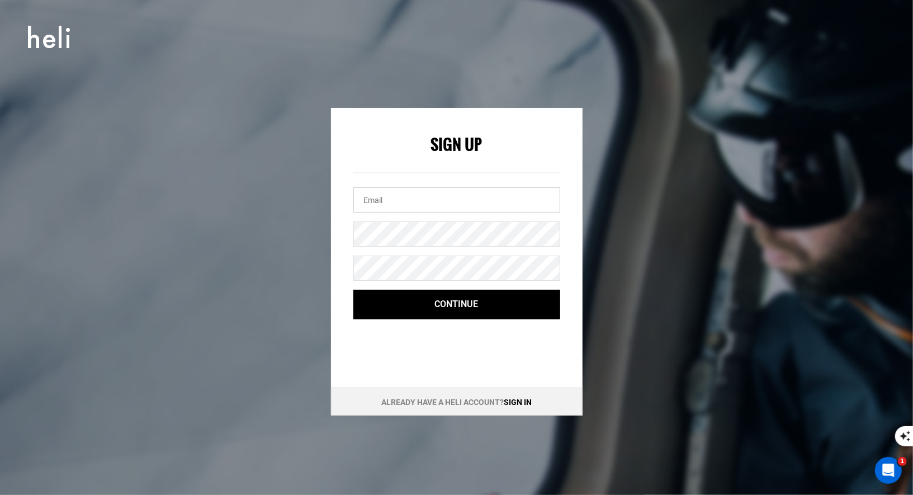
type input "[EMAIL_ADDRESS][DOMAIN_NAME]"
drag, startPoint x: 478, startPoint y: 200, endPoint x: 321, endPoint y: 176, distance: 158.9
click at [321, 181] on div "Sign Up [EMAIL_ADDRESS][DOMAIN_NAME] Continue Already have a Heli account? Sign…" at bounding box center [456, 262] width 503 height 308
click at [315, 238] on div "Sign Up Continue Already have a Heli account? Sign in" at bounding box center [456, 262] width 503 height 308
click at [414, 343] on div "Sign Up Password must be at least 8 character long. Continue Already have a Hel…" at bounding box center [457, 262] width 252 height 308
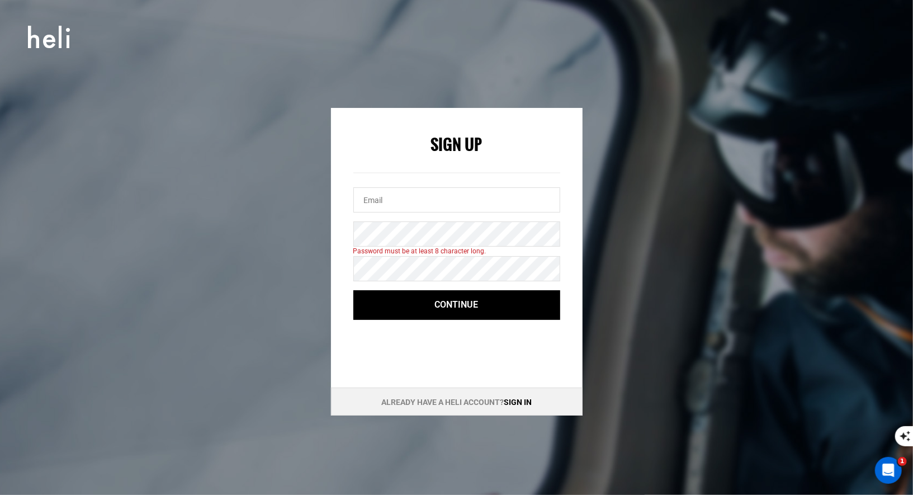
click at [502, 369] on div "Sign Up Password must be at least 8 character long. Continue Already have a Hel…" at bounding box center [457, 262] width 252 height 308
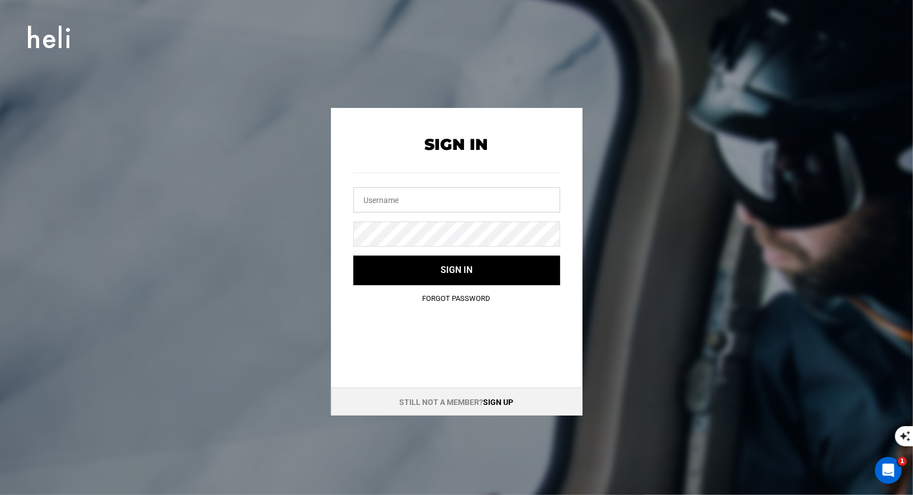
type input "[EMAIL_ADDRESS][DOMAIN_NAME]"
click at [498, 403] on link "Sign up" at bounding box center [499, 402] width 30 height 9
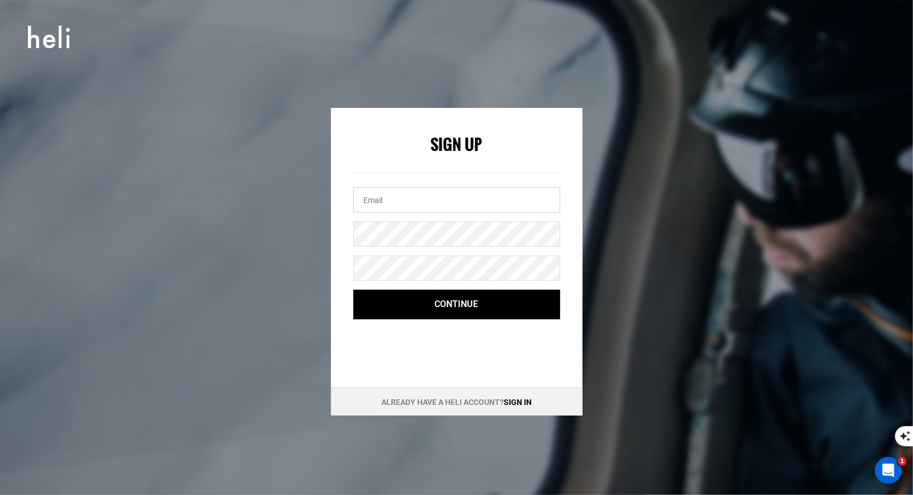
type input "[EMAIL_ADDRESS][DOMAIN_NAME]"
click at [818, 244] on div "Sign up with your email Sign Up [EMAIL_ADDRESS][DOMAIN_NAME] Continue Already h…" at bounding box center [456, 247] width 913 height 495
click at [464, 202] on input "[EMAIL_ADDRESS][DOMAIN_NAME]" at bounding box center [457, 199] width 207 height 25
drag, startPoint x: 449, startPoint y: 201, endPoint x: 312, endPoint y: 178, distance: 138.4
click at [314, 180] on div "Sign Up [EMAIL_ADDRESS][DOMAIN_NAME] Continue Already have a Heli account? Sign…" at bounding box center [456, 262] width 503 height 308
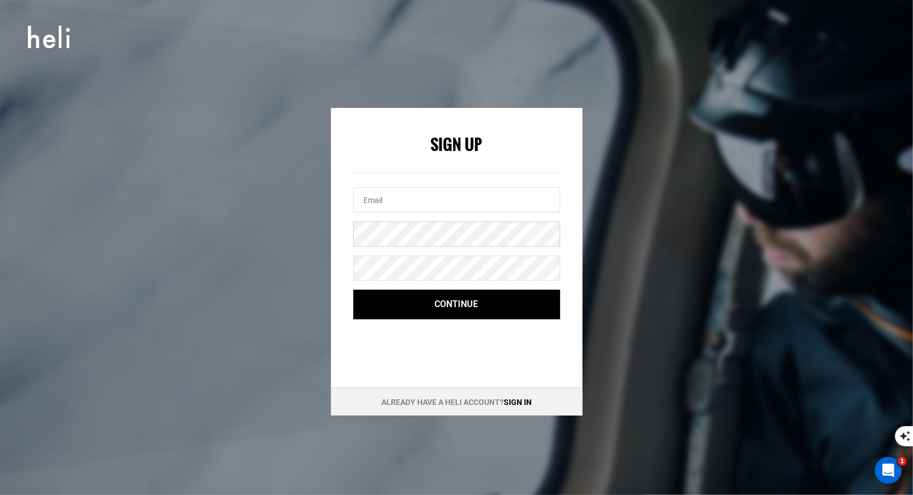
click at [277, 225] on div "Sign Up Continue Already have a Heli account? Sign in" at bounding box center [456, 262] width 503 height 308
click at [307, 267] on div "Sign Up Password must be at least 8 character long. Continue Already have a Hel…" at bounding box center [456, 262] width 503 height 308
click at [517, 401] on link "Sign in" at bounding box center [518, 402] width 28 height 9
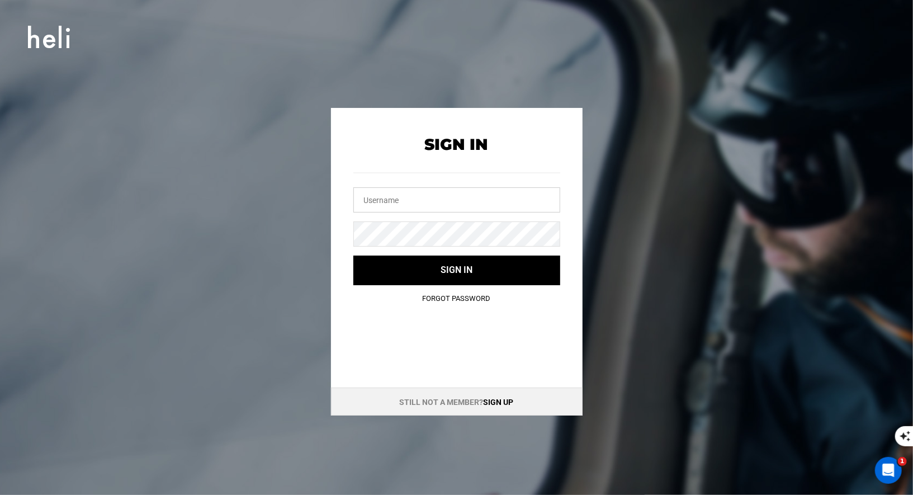
type input "[EMAIL_ADDRESS][DOMAIN_NAME]"
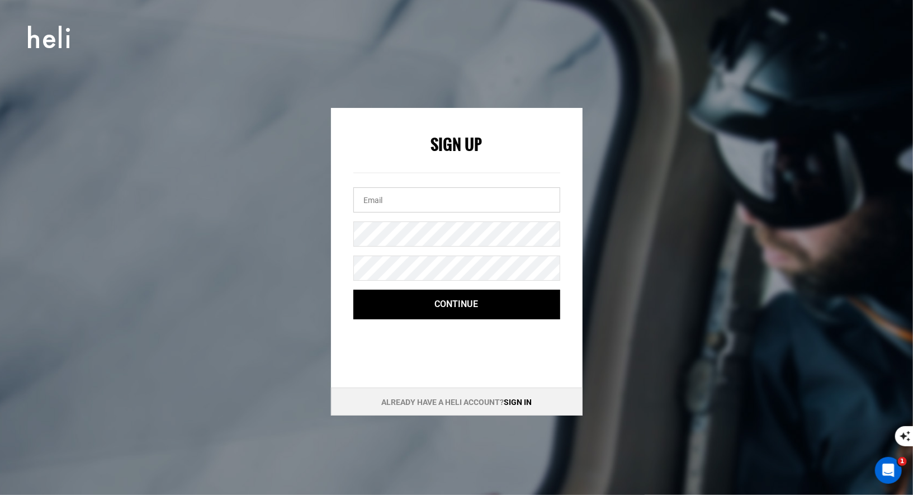
type input "vallenevado@heli.life"
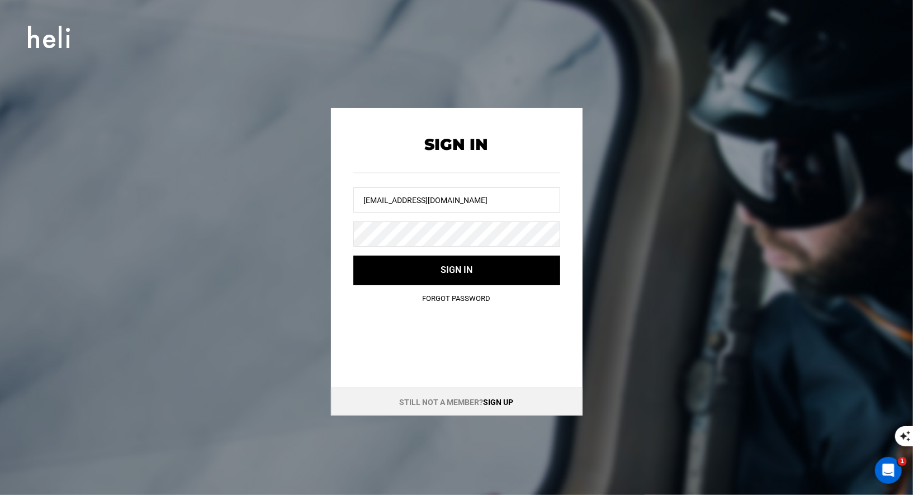
click at [492, 402] on link "Sign up" at bounding box center [499, 402] width 30 height 9
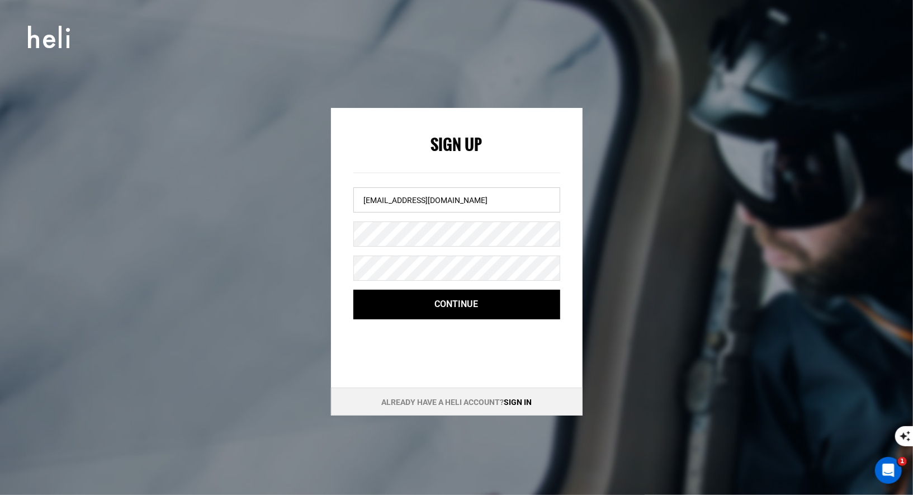
drag, startPoint x: 453, startPoint y: 201, endPoint x: 326, endPoint y: 194, distance: 127.2
click at [331, 197] on div "Sign Up vallenevado@heli.life Continue" at bounding box center [457, 219] width 252 height 223
click at [333, 235] on div "Sign Up Continue" at bounding box center [457, 219] width 252 height 223
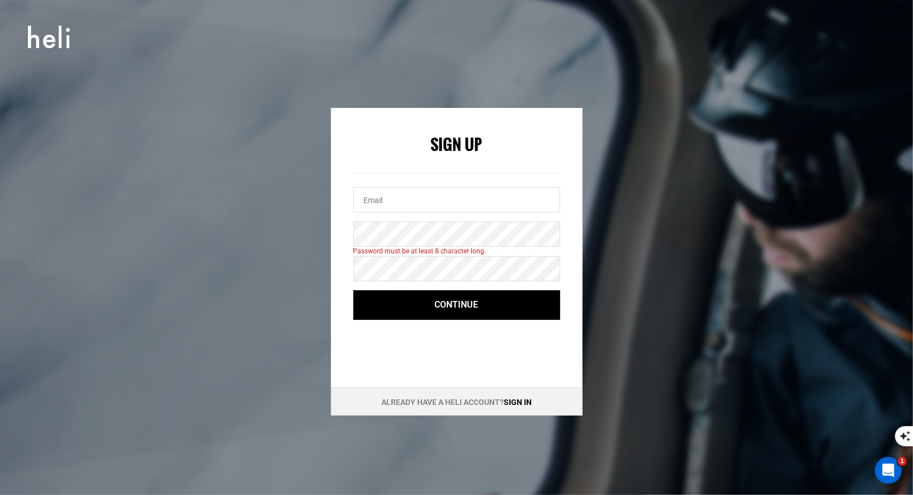
click at [484, 364] on div "Sign Up Password must be at least 8 character long. Continue Already have a Hel…" at bounding box center [457, 262] width 252 height 308
click at [625, 154] on div "Sign Up Password must be at least 8 character long. Continue Already have a Hel…" at bounding box center [456, 262] width 503 height 308
click at [290, 223] on div "Sign Up Password must be at least 8 character long. Continue Already have a Hel…" at bounding box center [456, 262] width 503 height 308
